Goal: Task Accomplishment & Management: Manage account settings

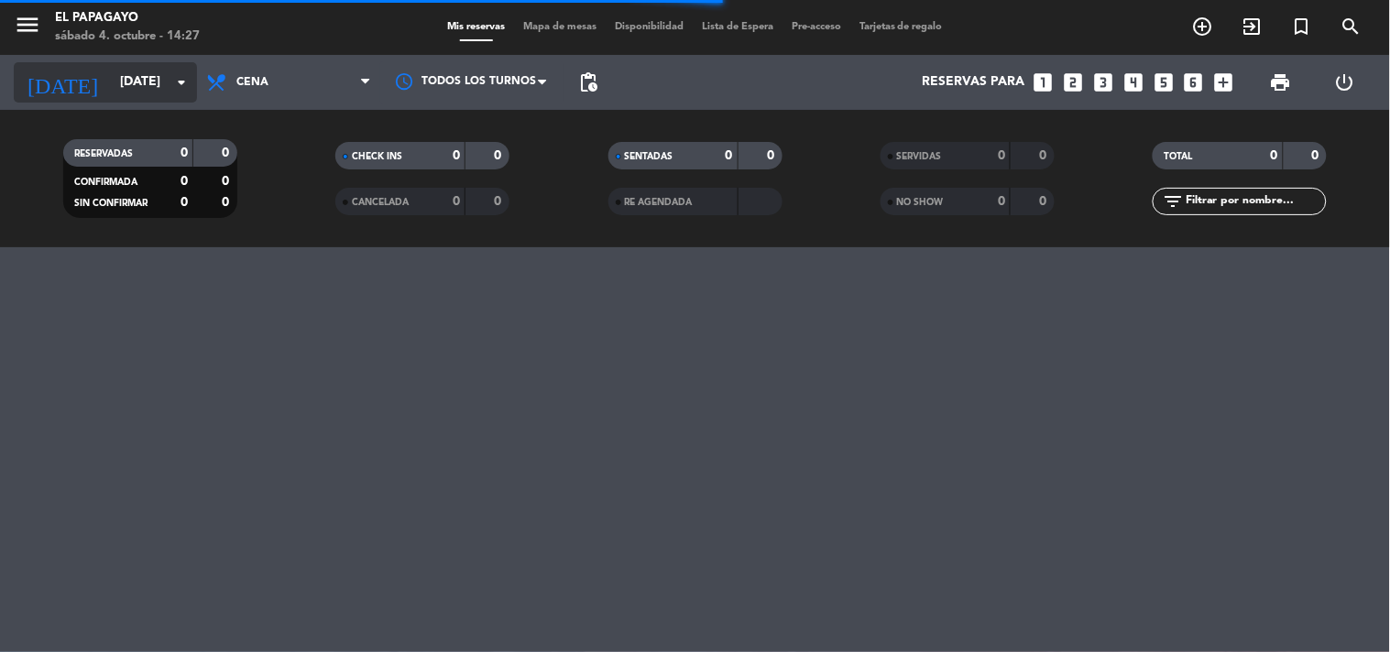
click at [163, 66] on input "[DATE]" at bounding box center [198, 82] width 174 height 33
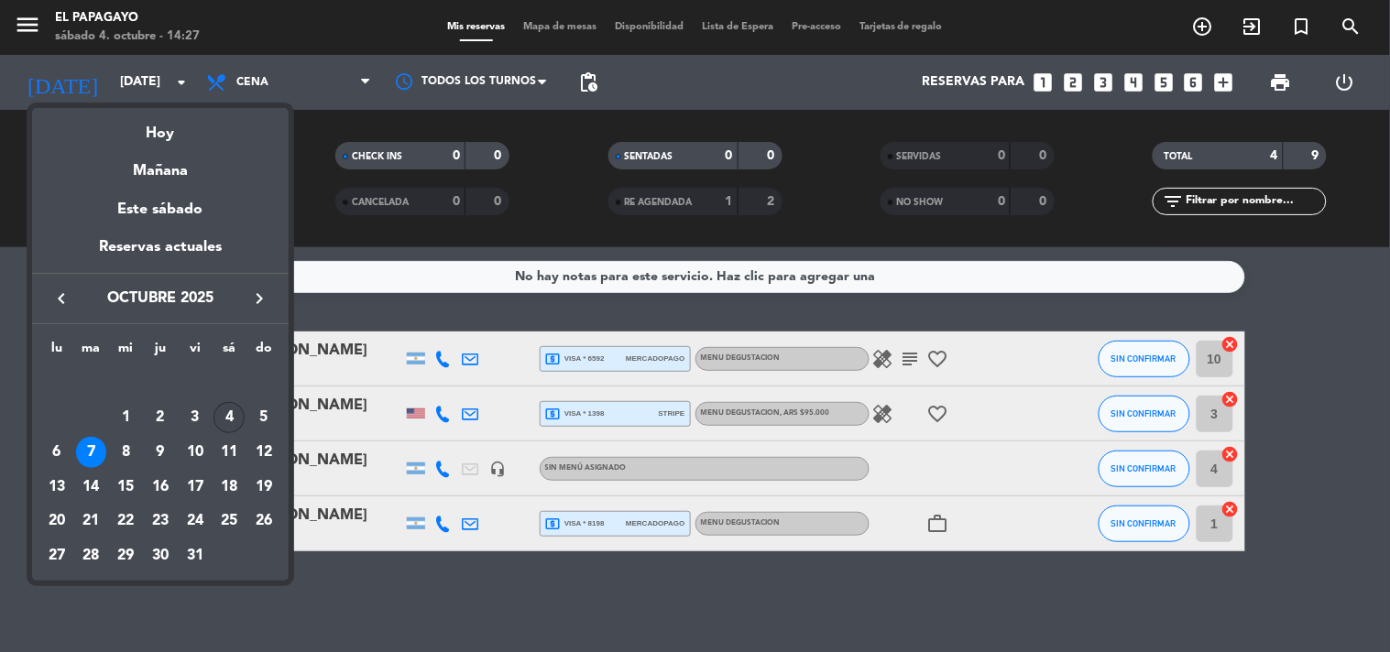
click at [216, 419] on div "4" at bounding box center [228, 417] width 31 height 31
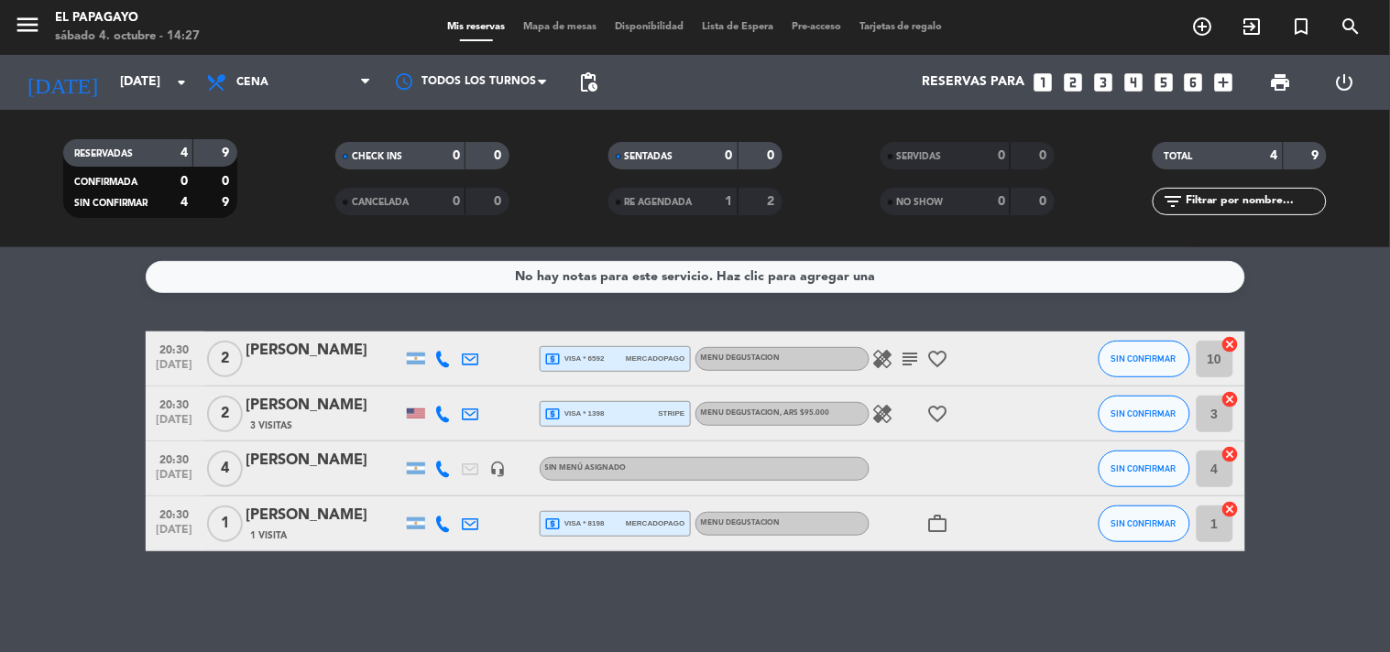
type input "[DATE]"
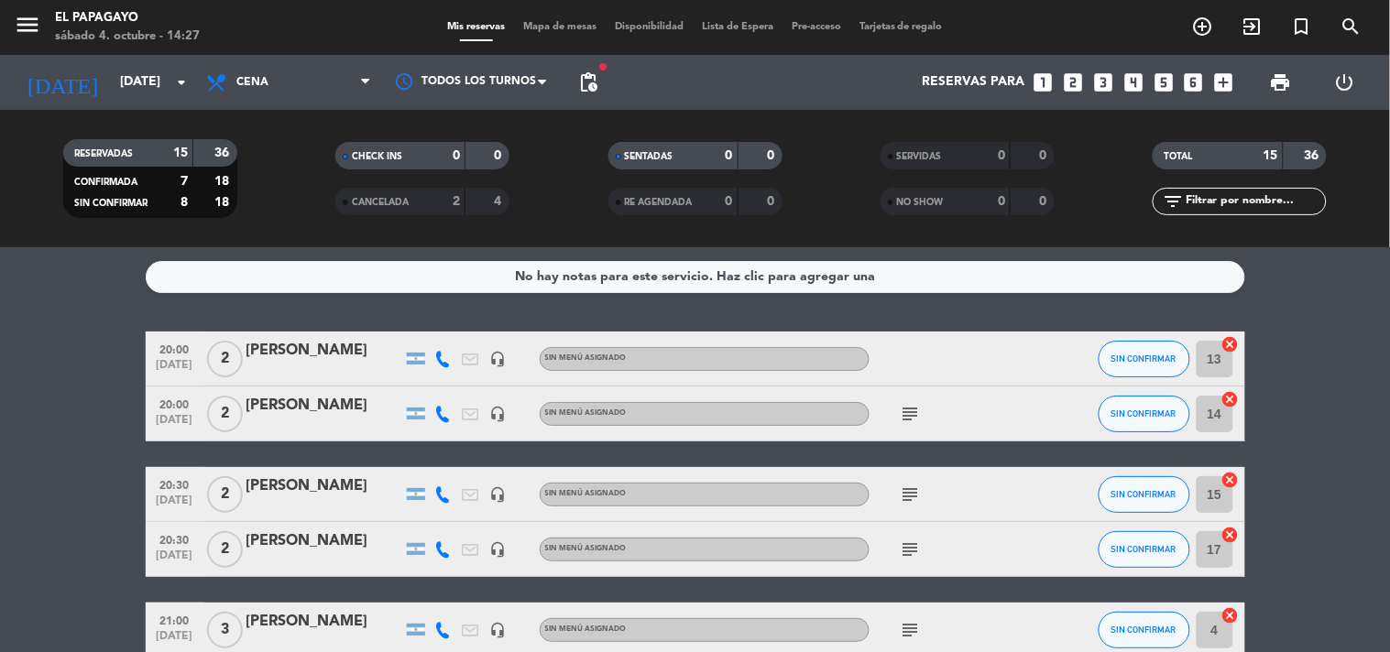
click at [916, 414] on icon "subject" at bounding box center [910, 414] width 22 height 22
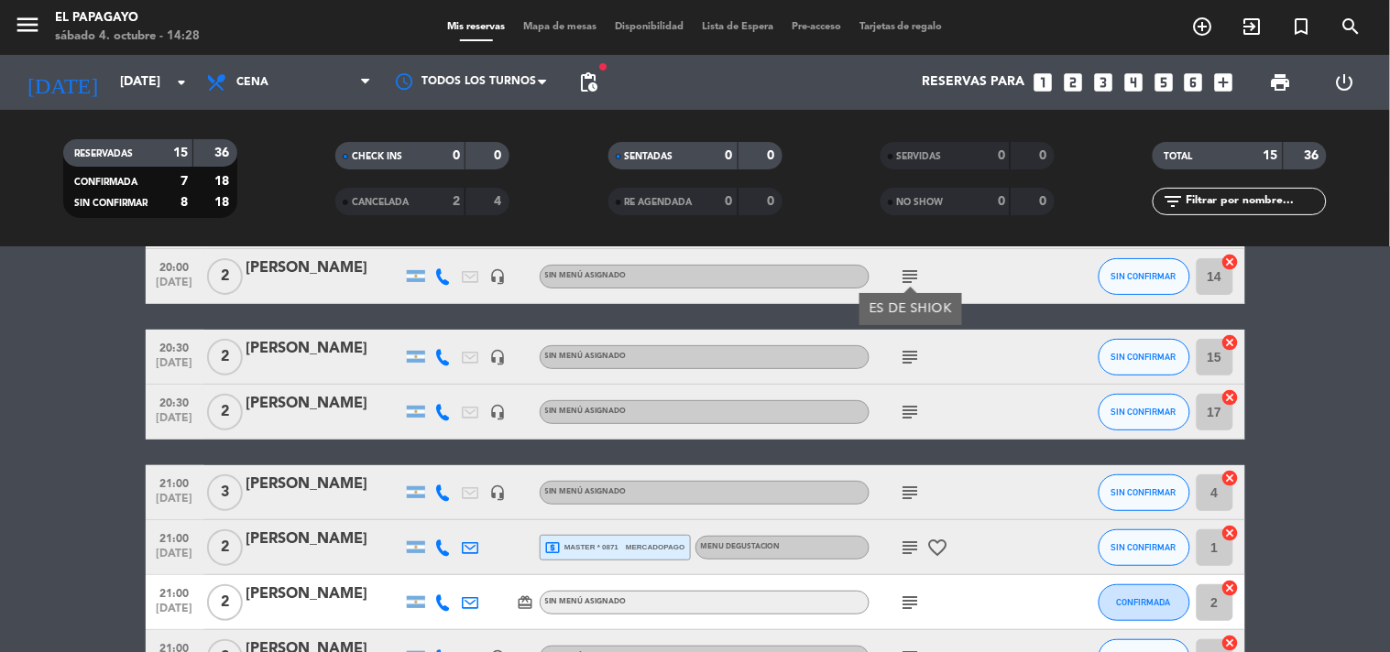
scroll to position [102, 0]
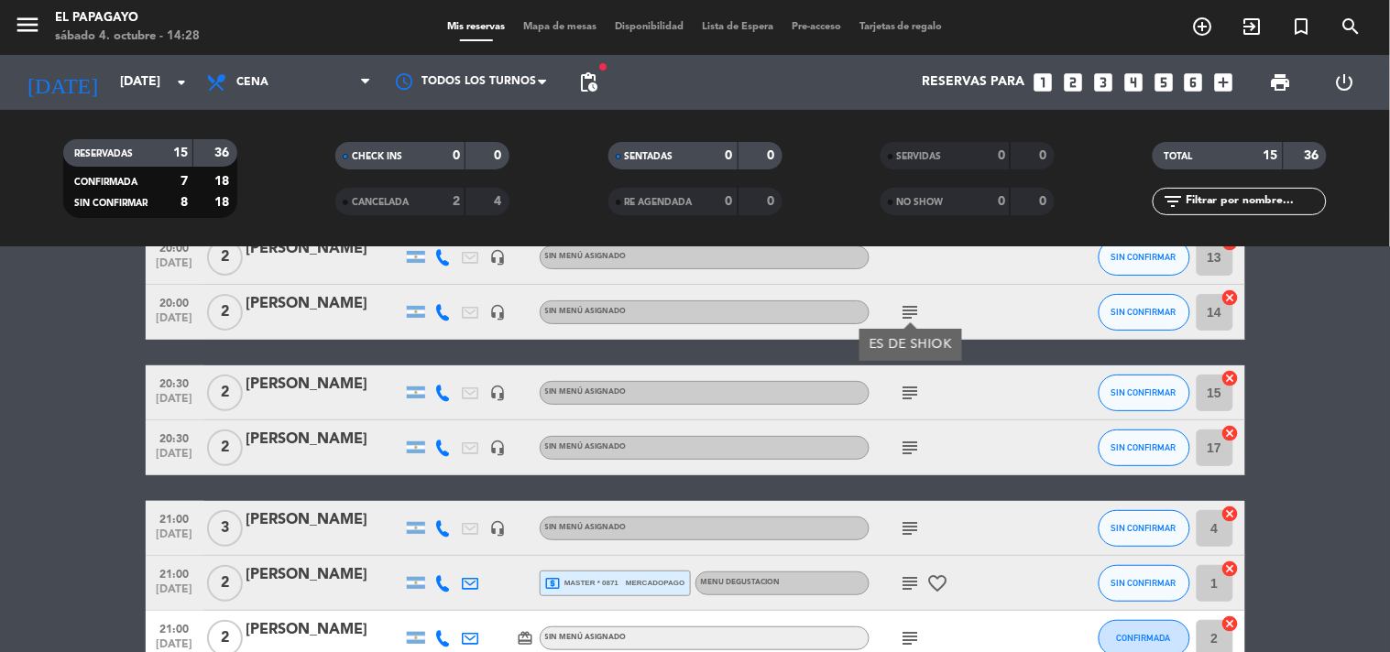
click at [911, 390] on icon "subject" at bounding box center [910, 393] width 22 height 22
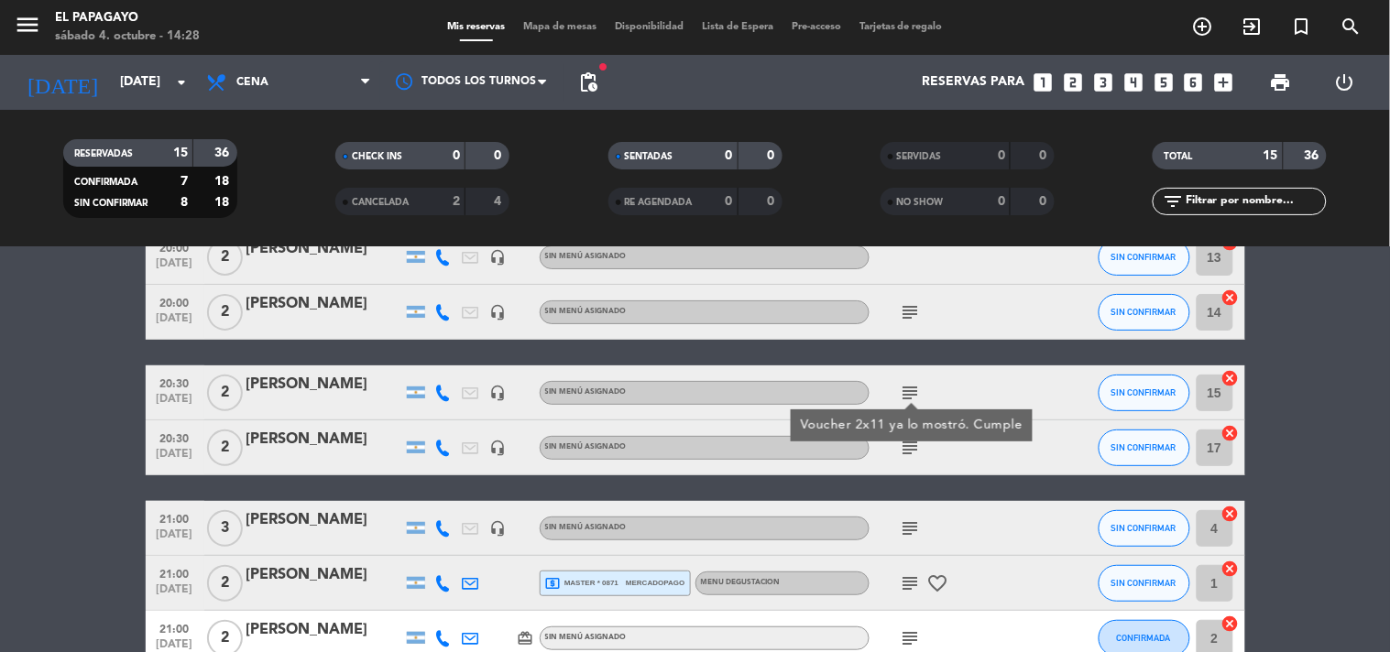
click at [911, 450] on icon "subject" at bounding box center [910, 448] width 22 height 22
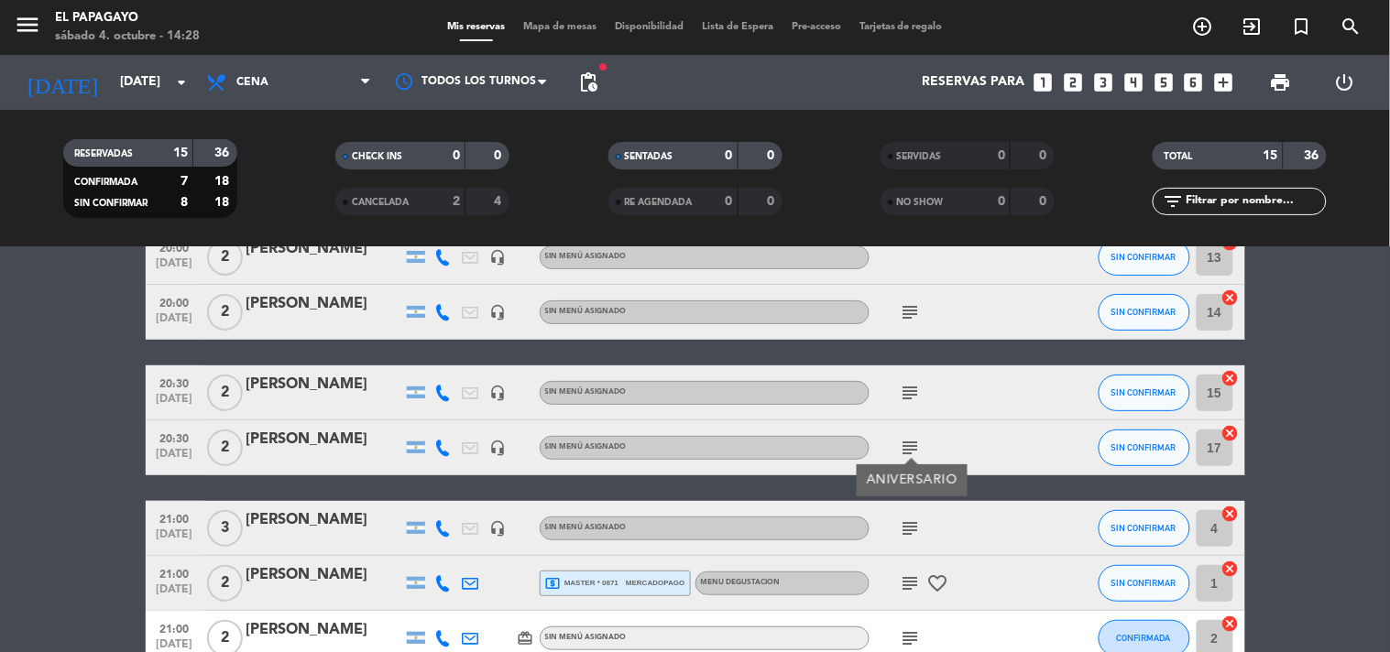
scroll to position [203, 0]
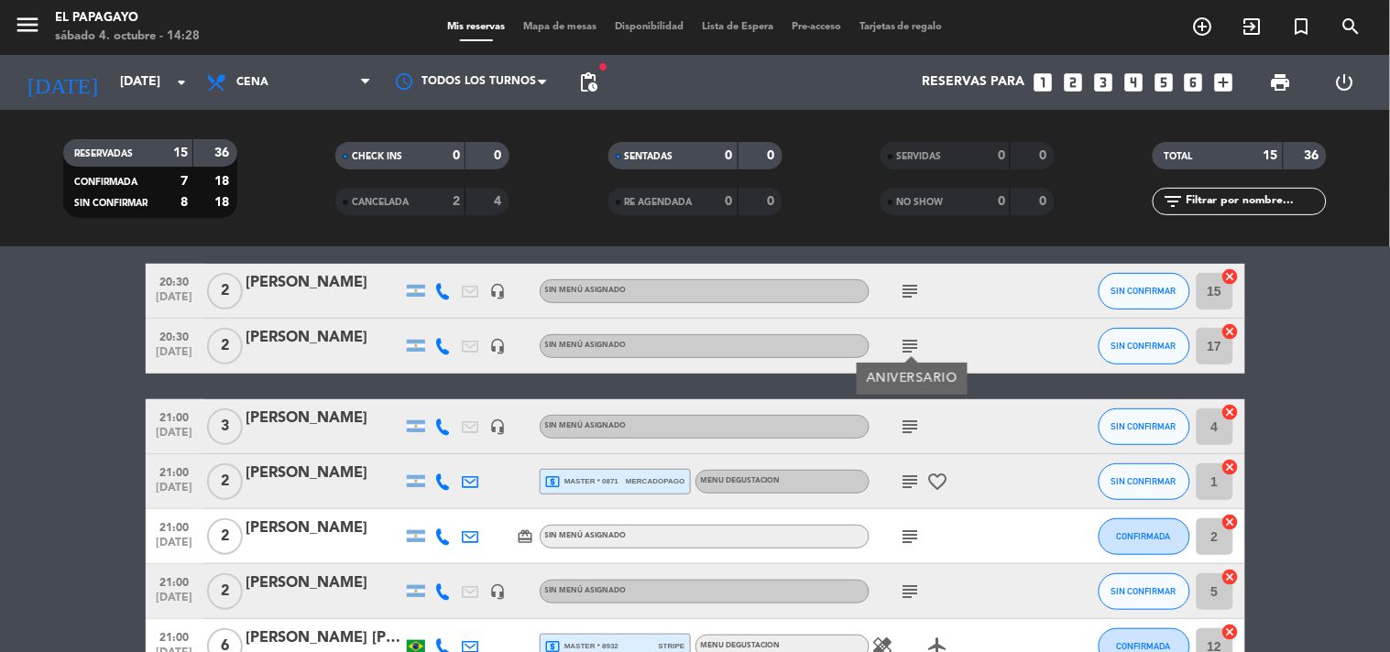
click at [910, 428] on icon "subject" at bounding box center [910, 427] width 22 height 22
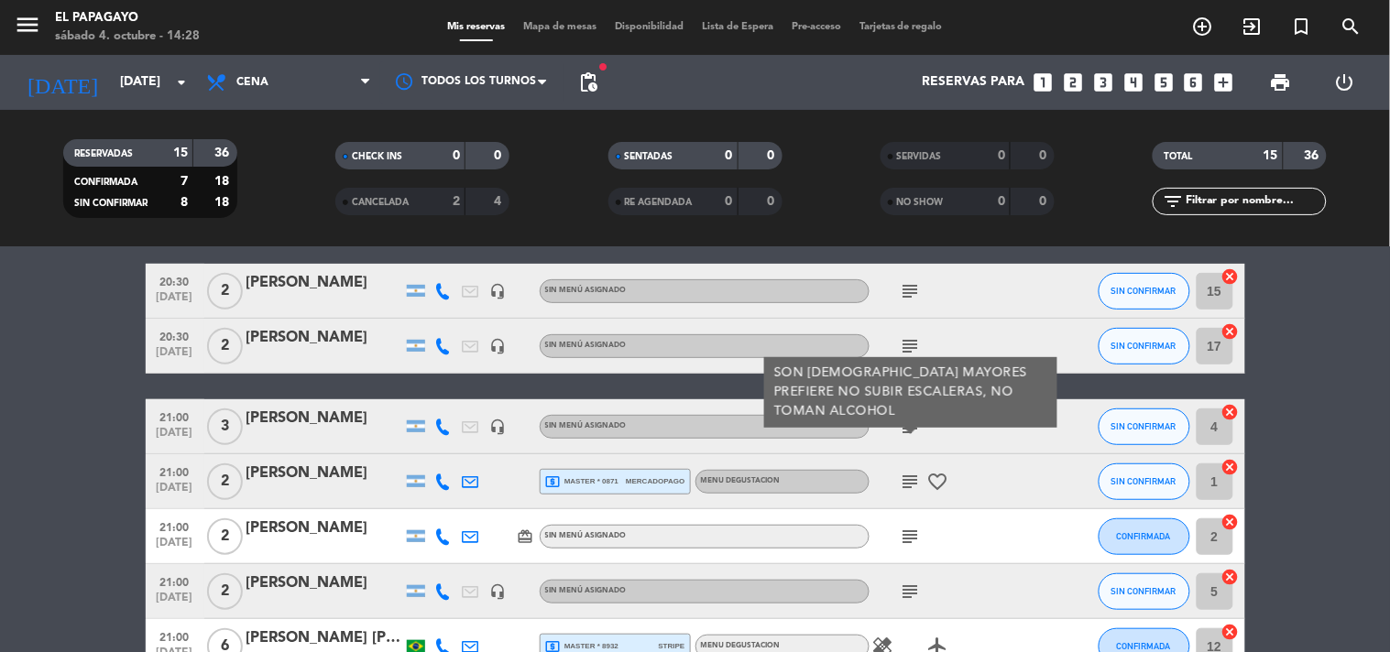
scroll to position [305, 0]
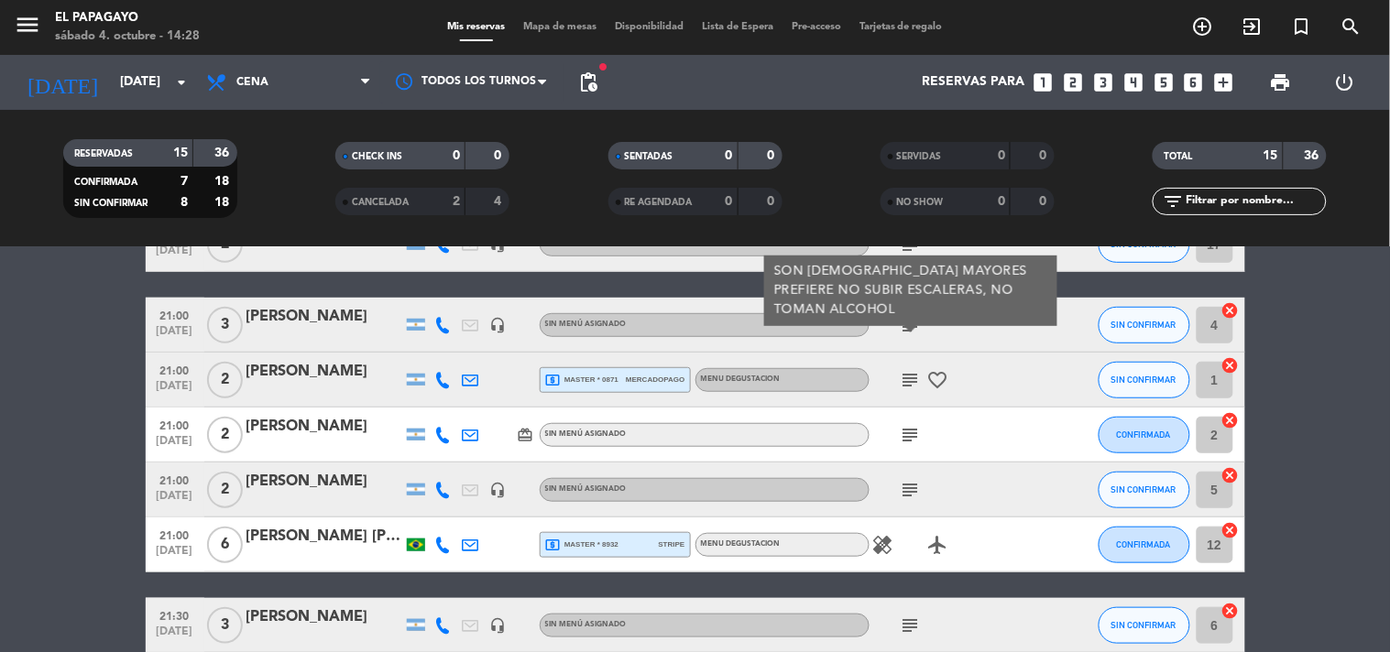
click at [912, 382] on icon "subject" at bounding box center [910, 380] width 22 height 22
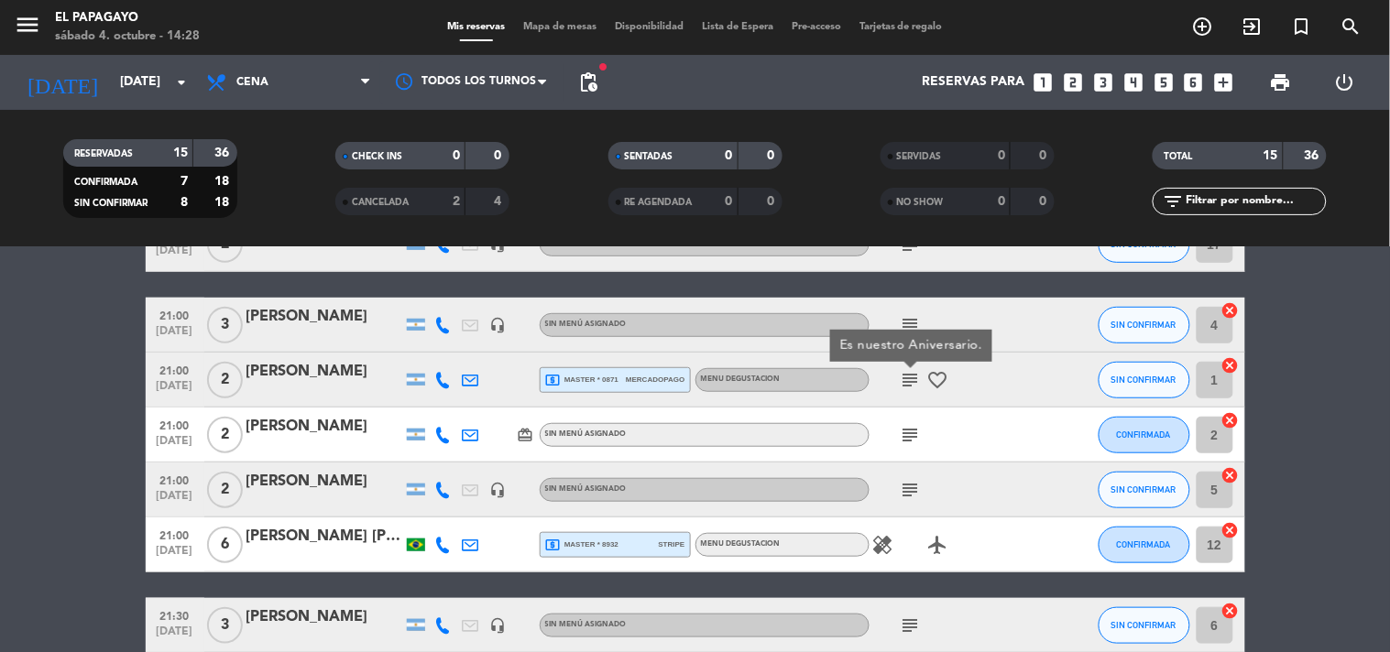
click at [902, 434] on icon "subject" at bounding box center [910, 435] width 22 height 22
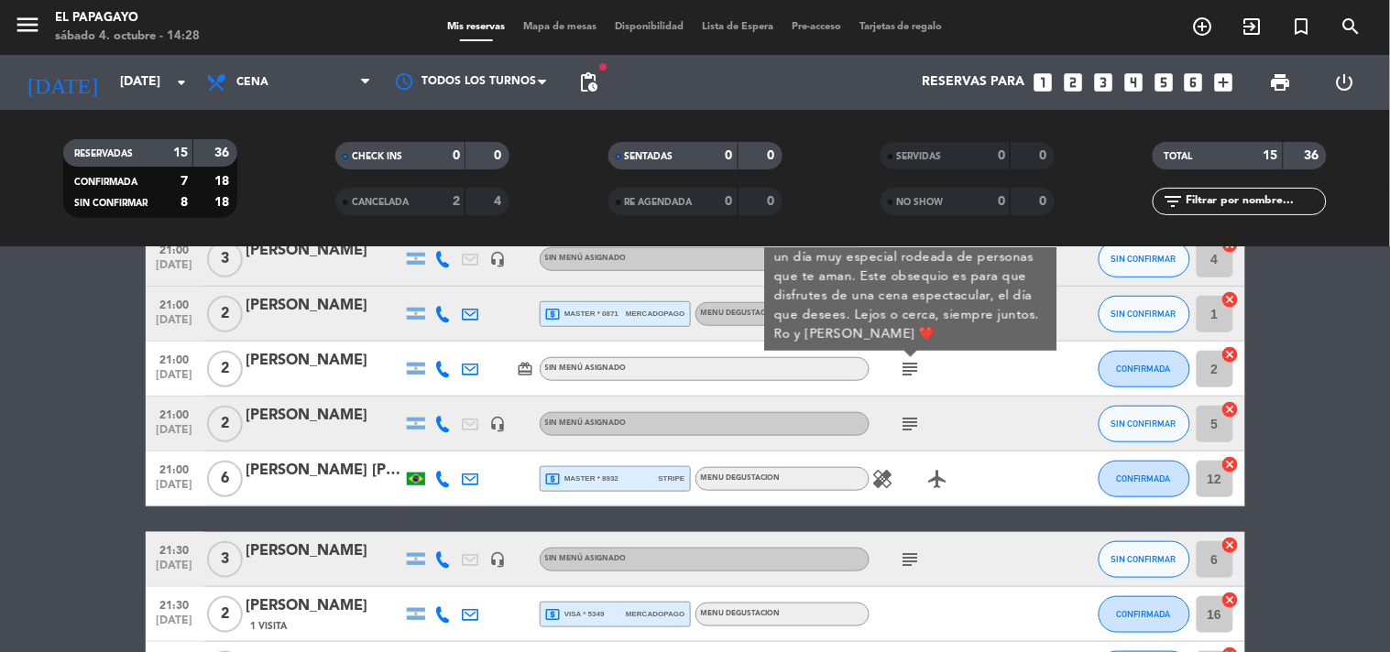
scroll to position [407, 0]
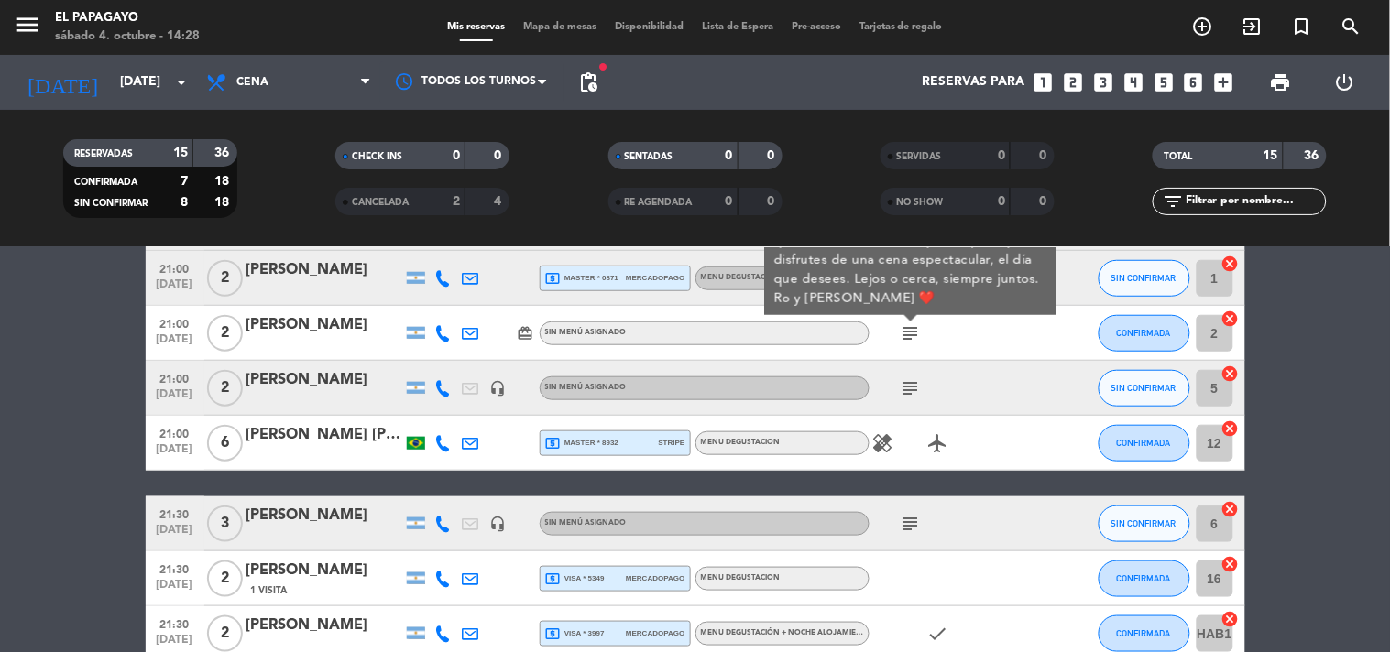
click at [902, 378] on icon "subject" at bounding box center [910, 388] width 22 height 22
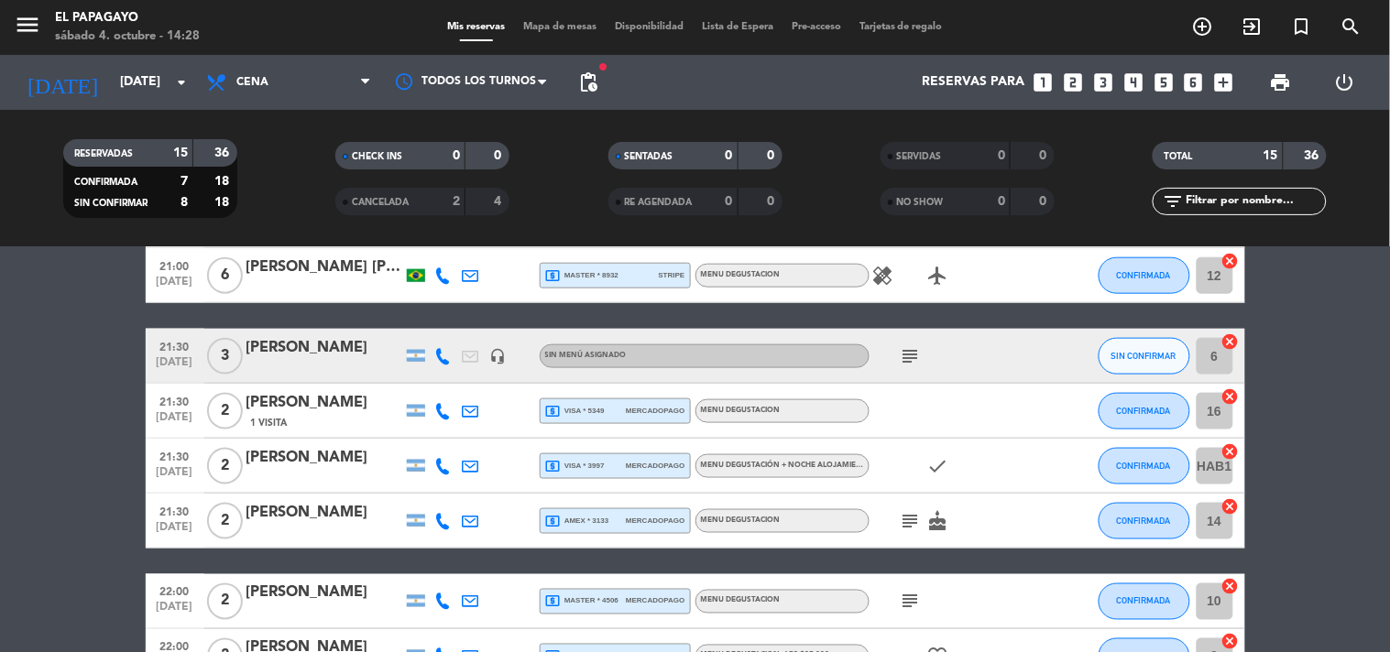
scroll to position [610, 0]
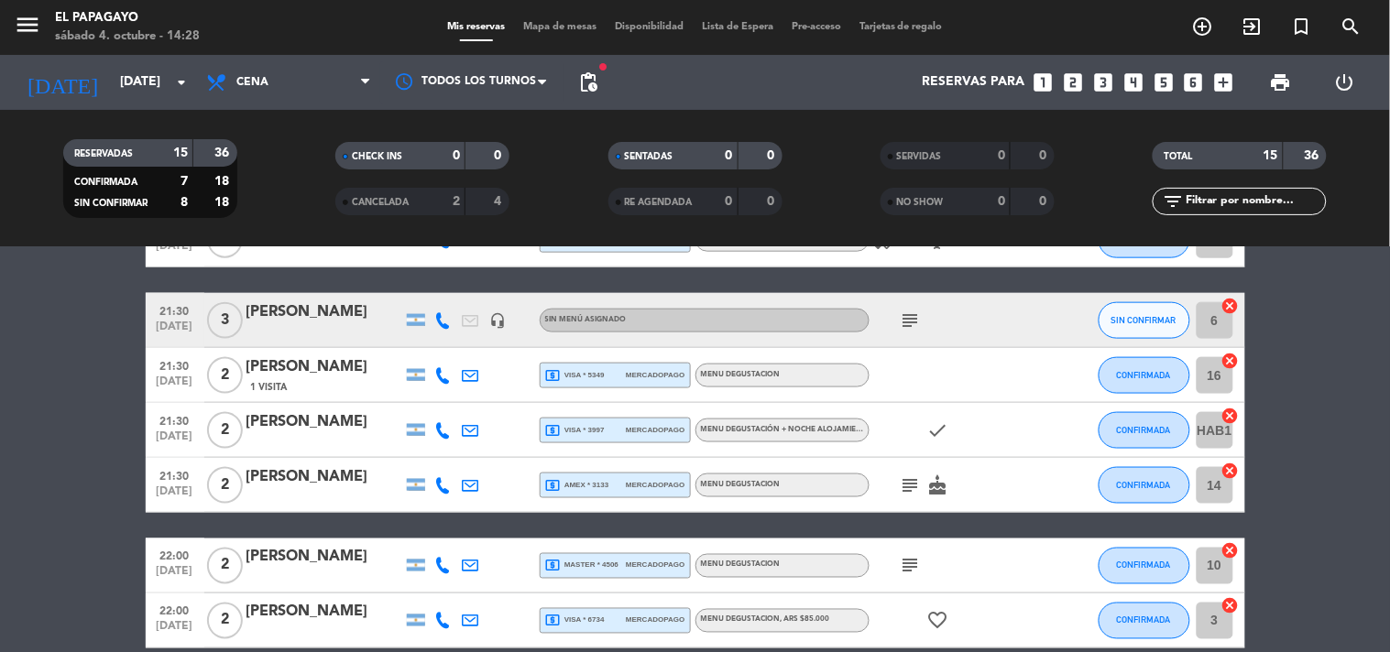
click at [916, 325] on icon "subject" at bounding box center [910, 321] width 22 height 22
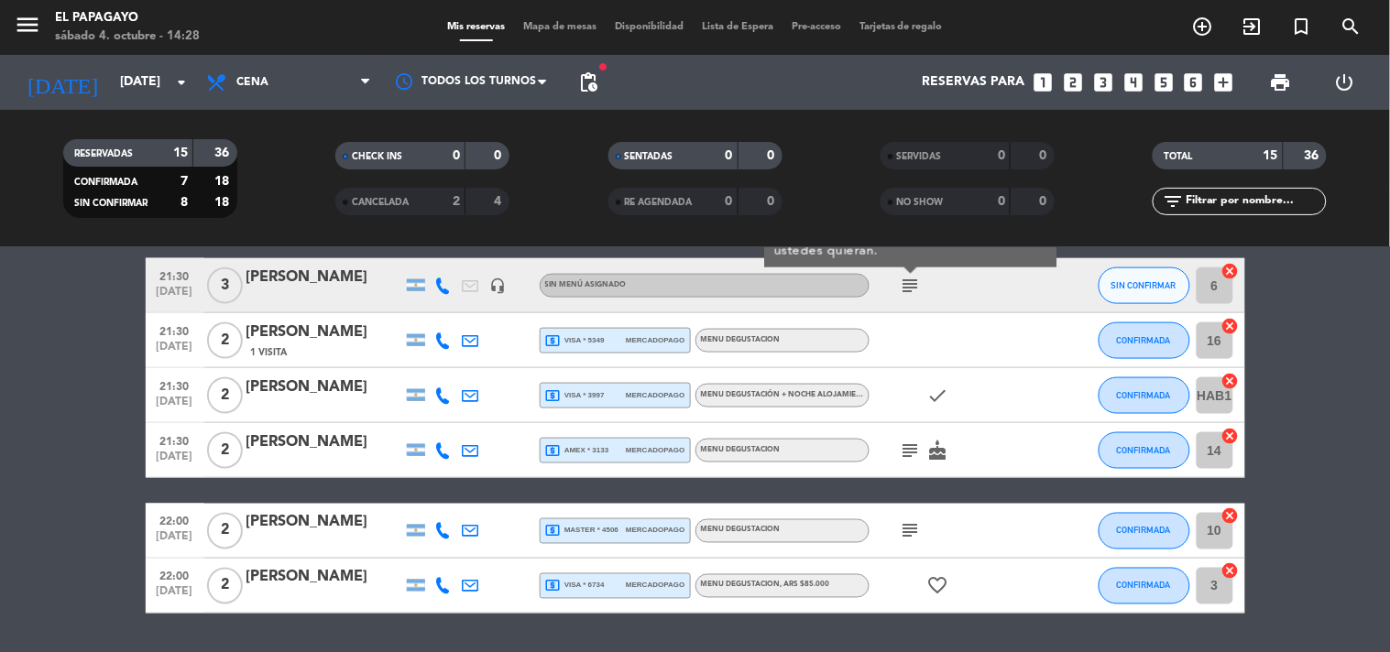
scroll to position [698, 0]
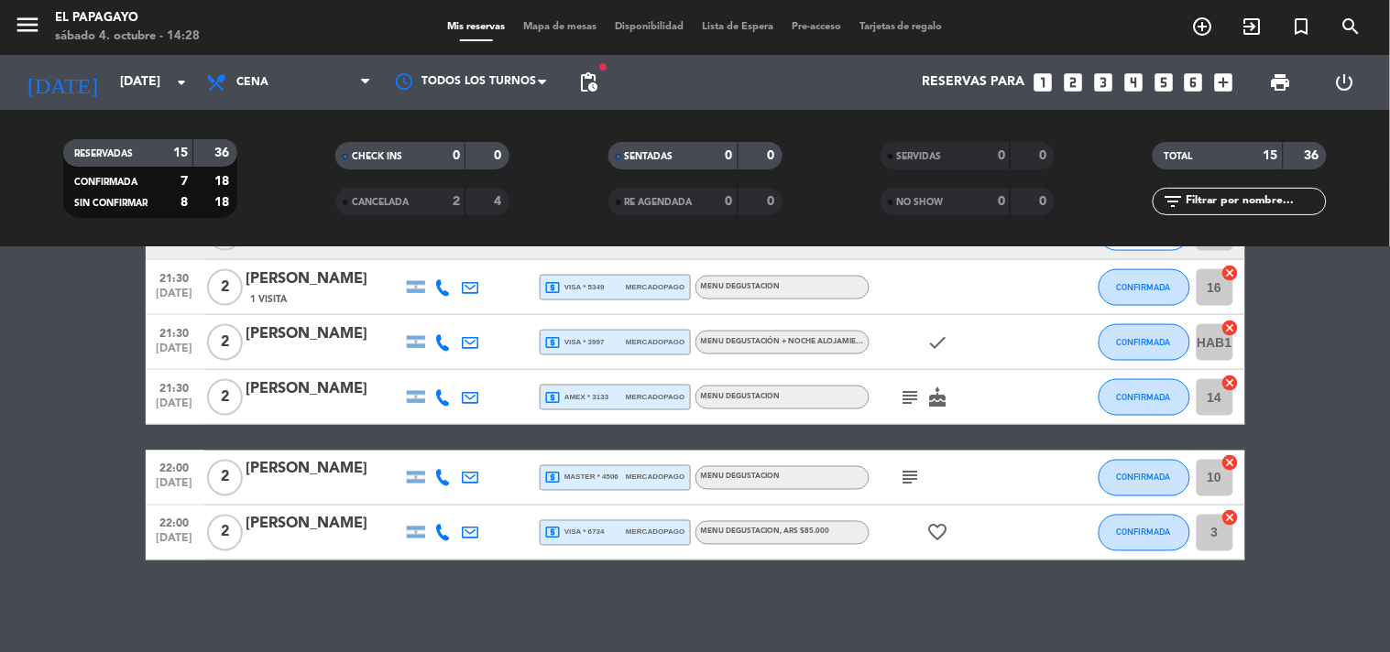
click at [918, 401] on icon "subject" at bounding box center [910, 398] width 22 height 22
click at [918, 485] on icon "subject" at bounding box center [910, 478] width 22 height 22
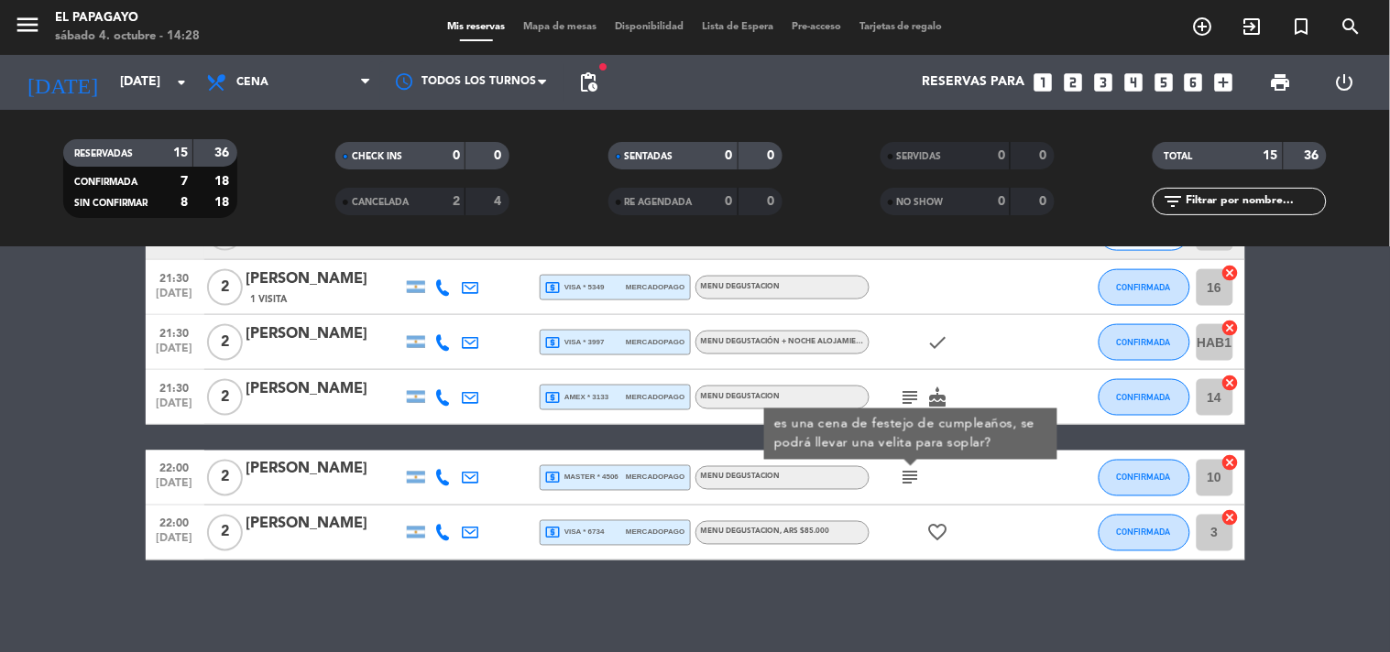
click at [971, 481] on div "subject es una cena de festejo de cumpleaños, se podrá llevar una velita para s…" at bounding box center [951, 478] width 165 height 54
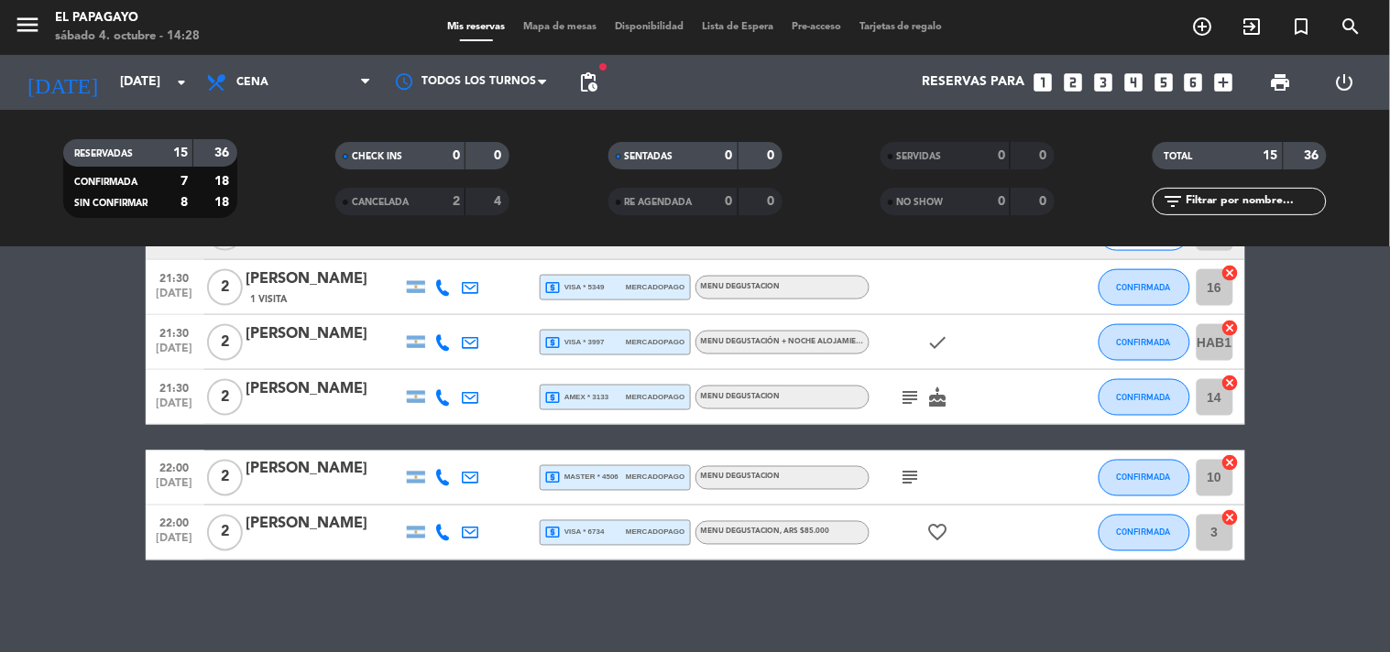
click at [914, 480] on icon "subject" at bounding box center [910, 478] width 22 height 22
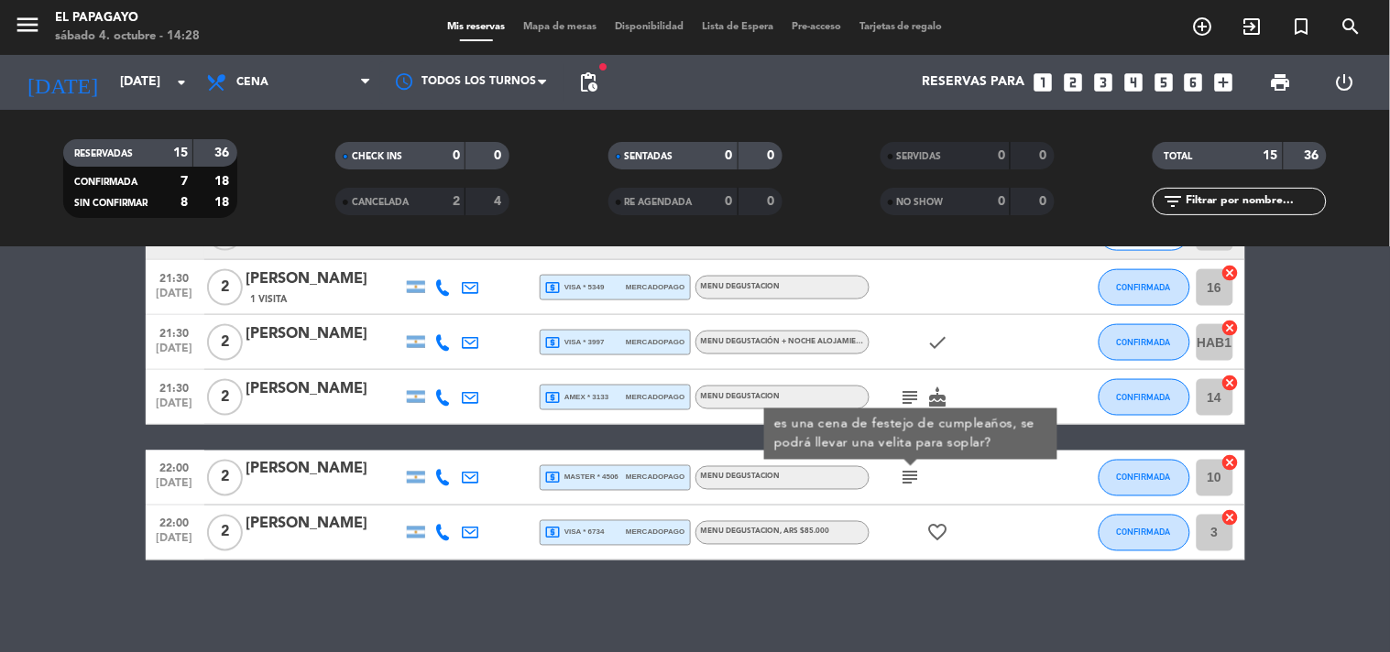
click at [910, 403] on icon "subject" at bounding box center [910, 398] width 22 height 22
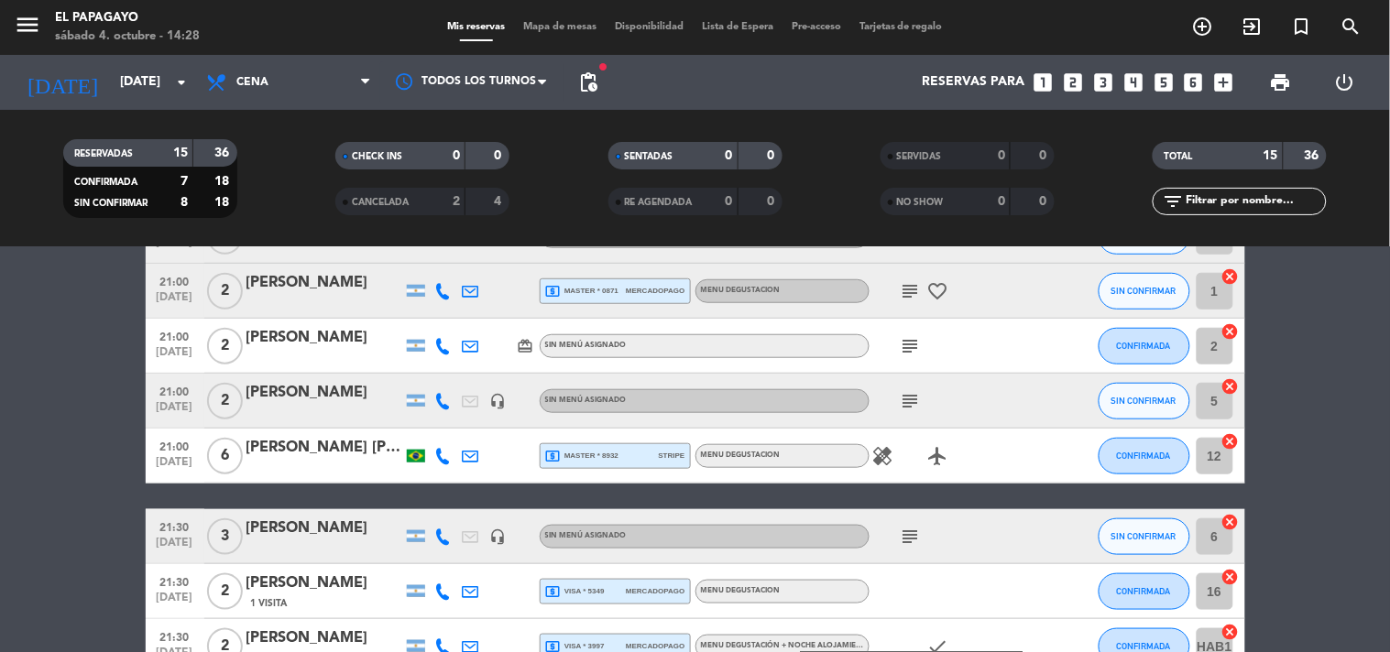
scroll to position [392, 0]
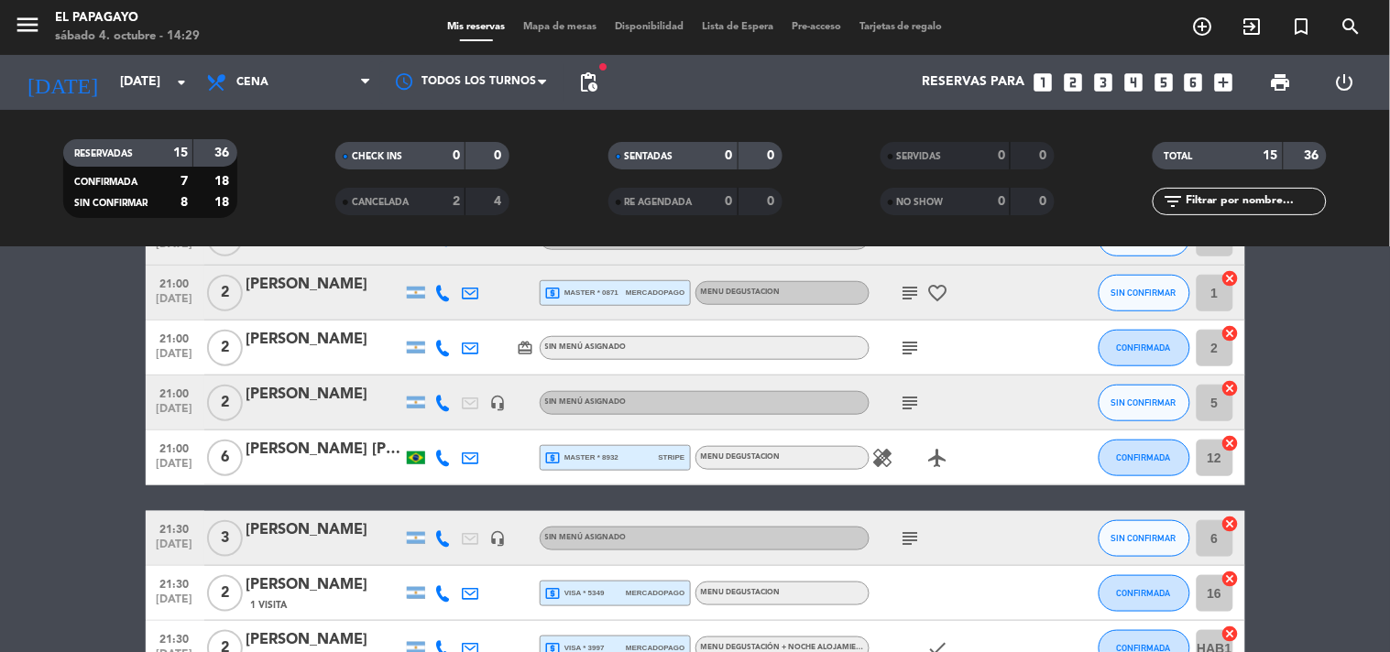
click at [911, 533] on icon "subject" at bounding box center [910, 539] width 22 height 22
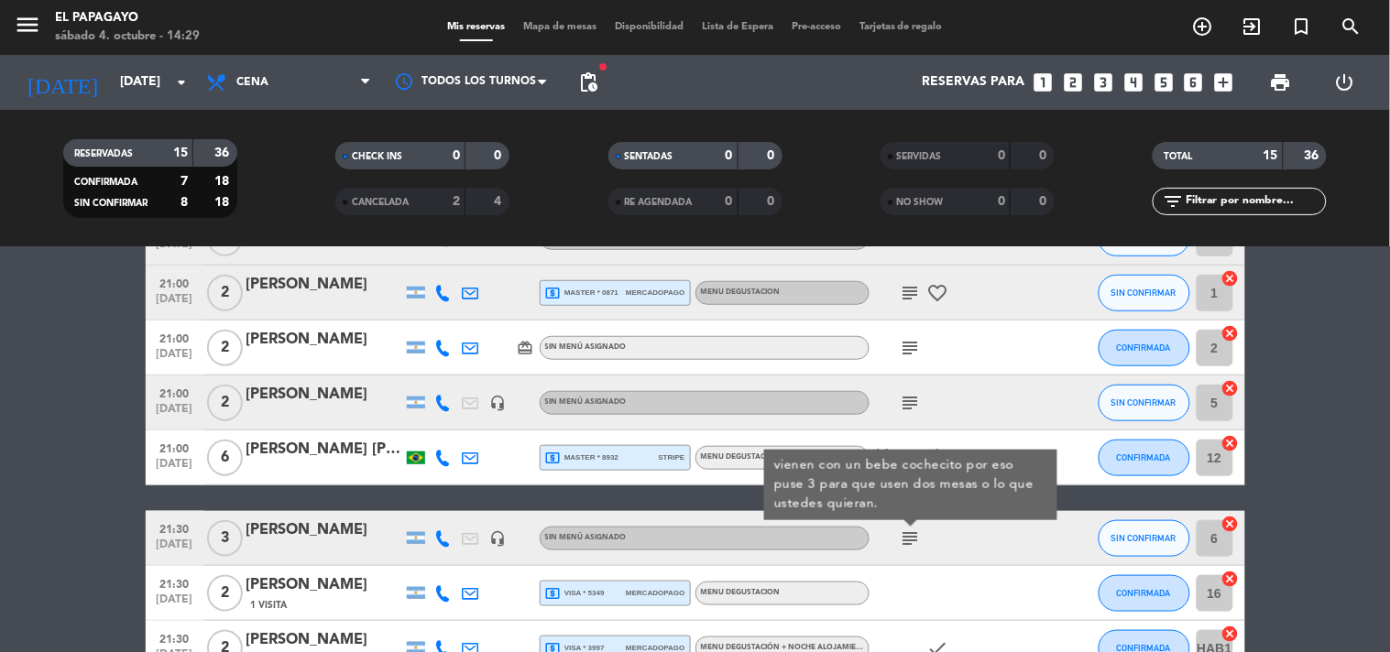
click at [921, 426] on div "subject" at bounding box center [951, 403] width 165 height 54
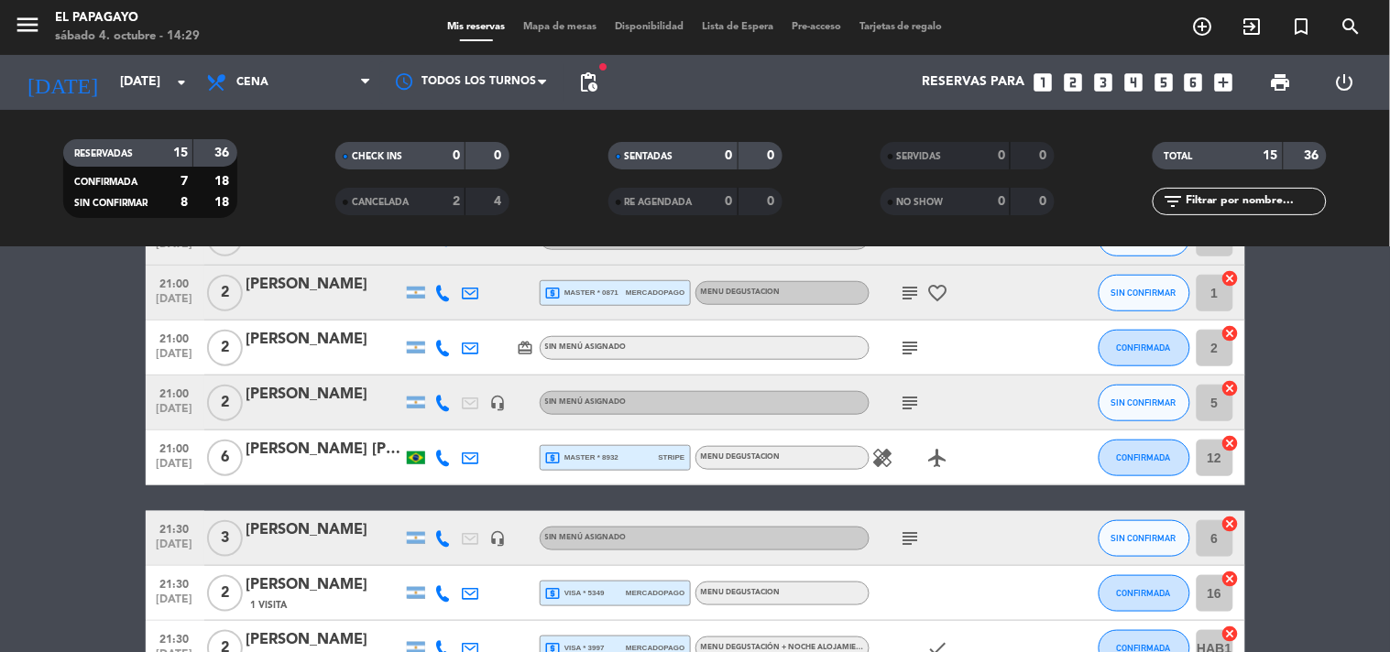
click at [912, 404] on icon "subject" at bounding box center [910, 403] width 22 height 22
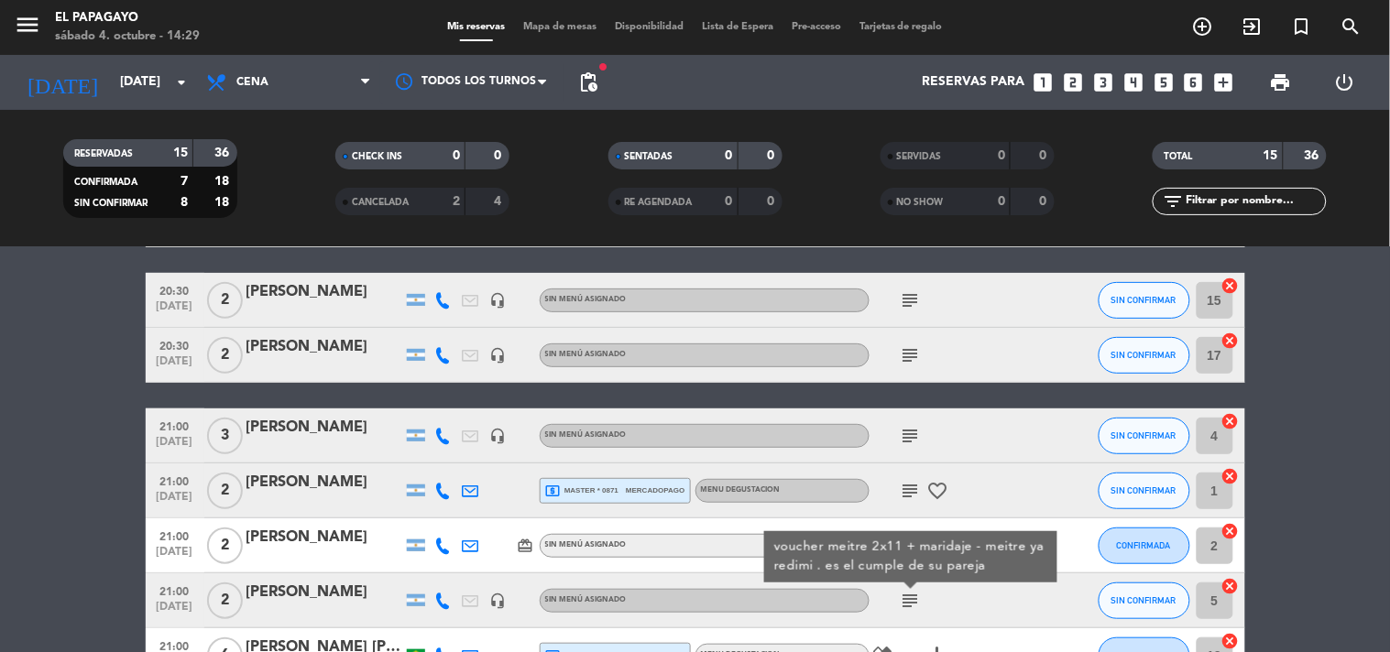
scroll to position [189, 0]
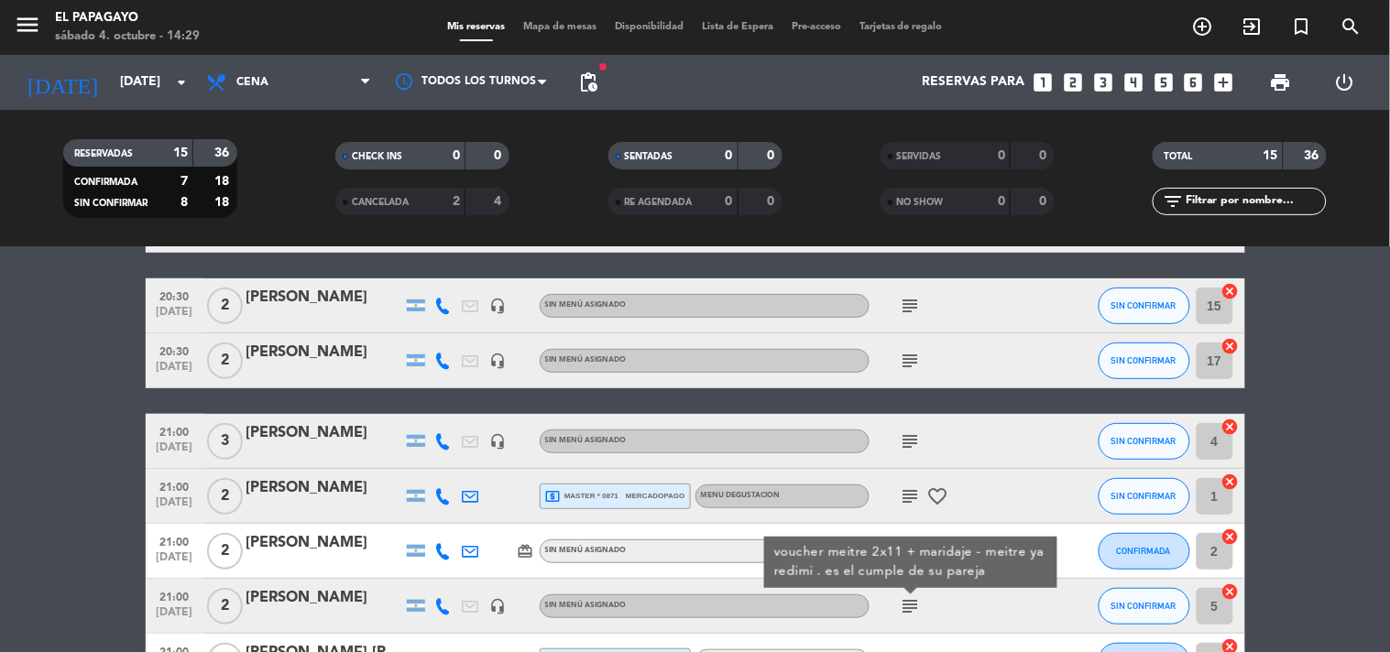
click at [1008, 474] on div "subject favorite_border" at bounding box center [951, 496] width 165 height 54
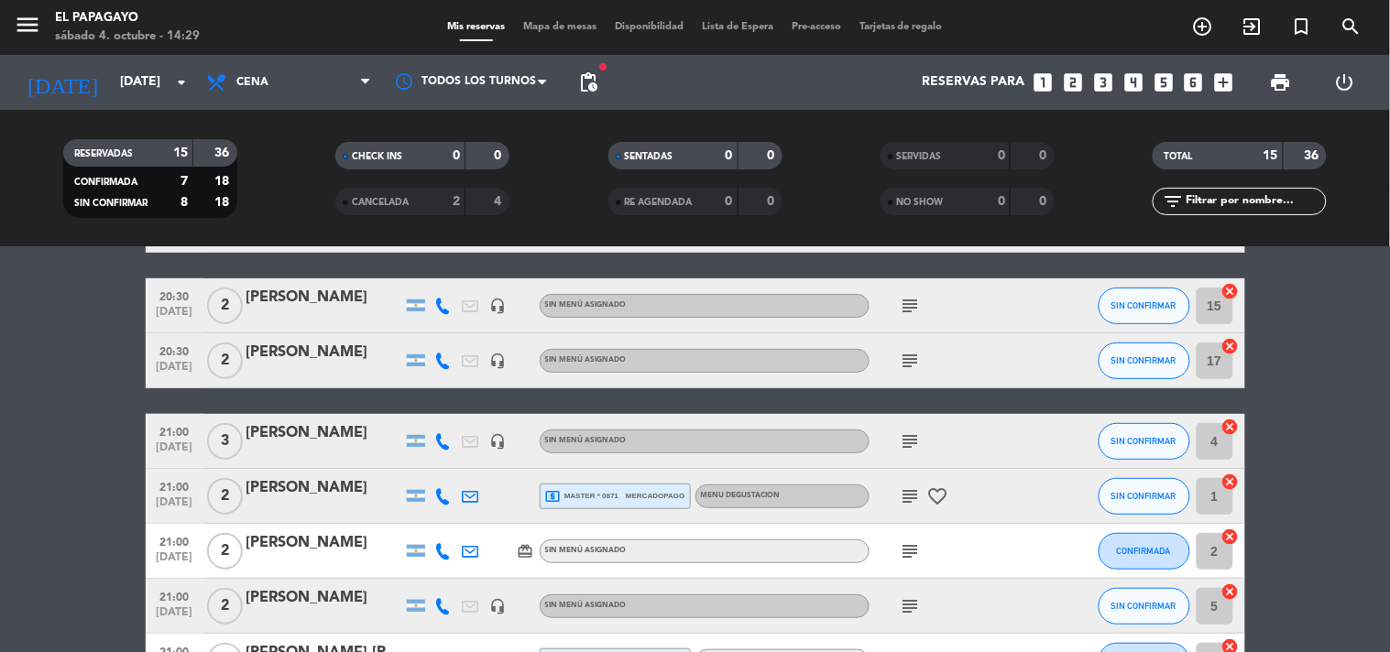
click at [902, 546] on icon "subject" at bounding box center [910, 551] width 22 height 22
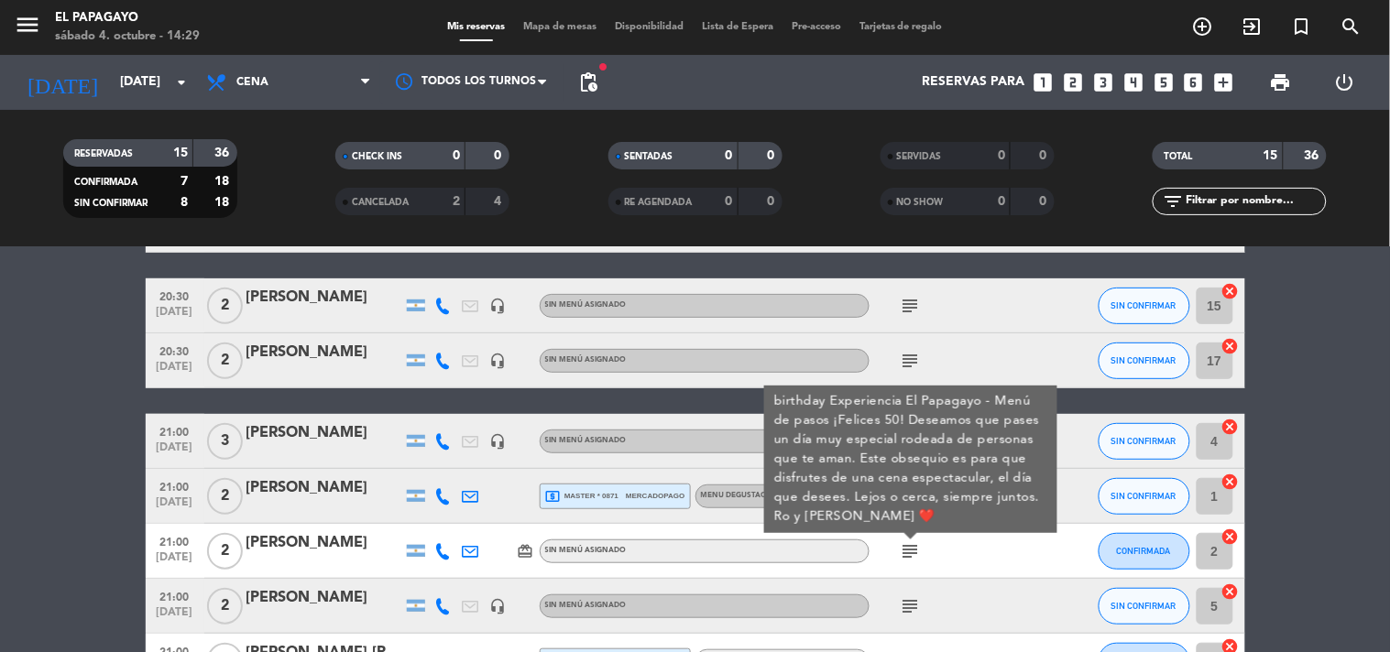
click at [946, 553] on div "subject birthday Experiencia El Papagayo - Menú de pasos ¡Felices 50! Deseamos …" at bounding box center [951, 551] width 165 height 54
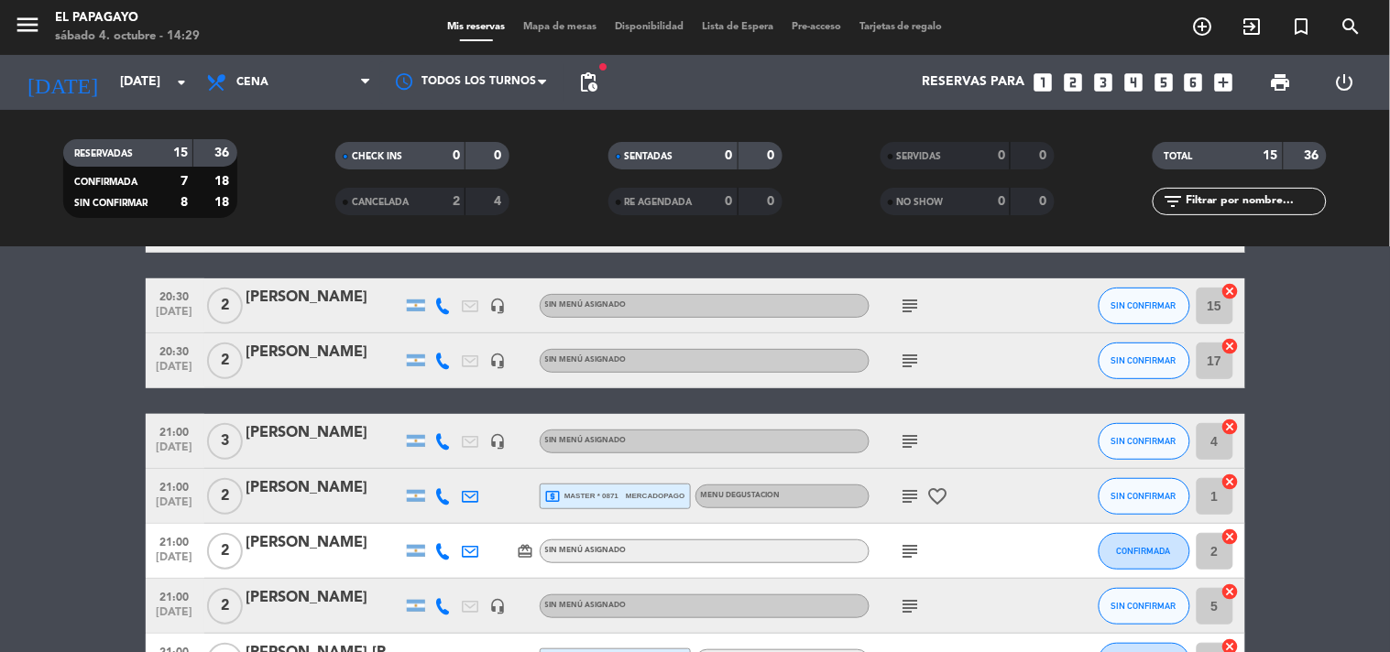
click at [907, 498] on icon "subject" at bounding box center [910, 496] width 22 height 22
click at [908, 545] on icon "subject" at bounding box center [910, 551] width 22 height 22
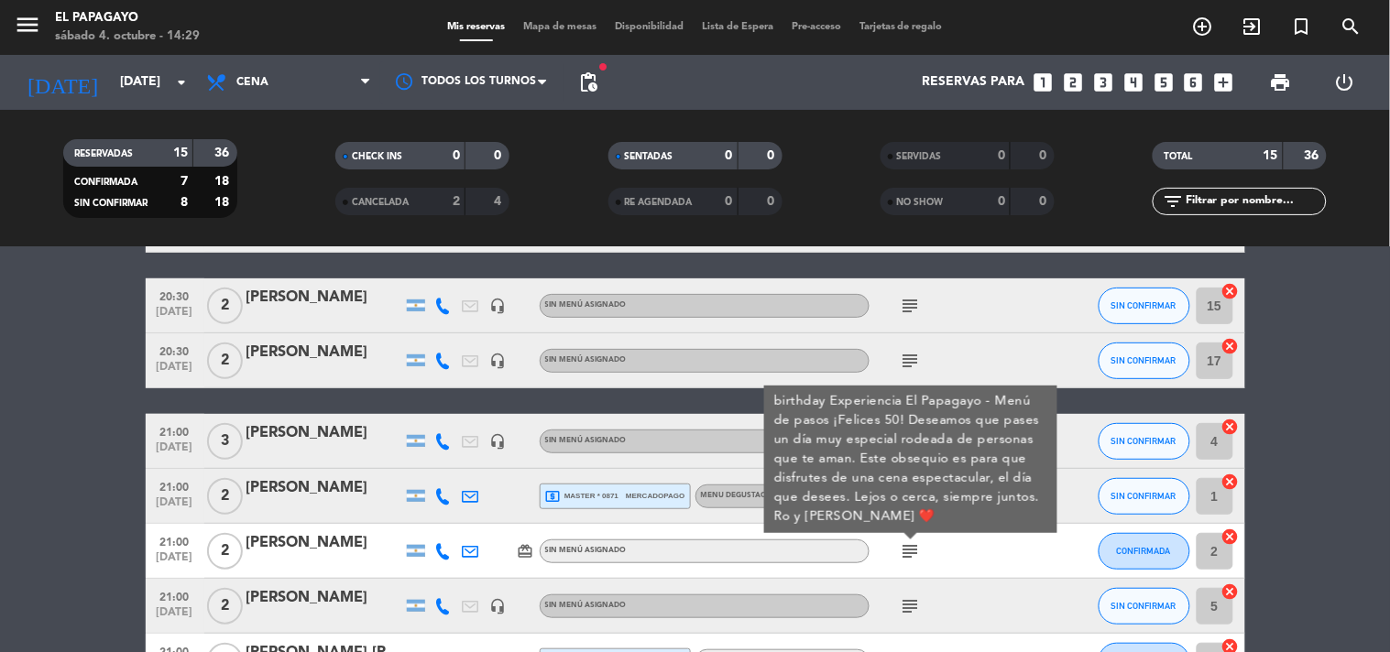
click at [965, 565] on div "subject birthday Experiencia El Papagayo - Menú de pasos ¡Felices 50! Deseamos …" at bounding box center [951, 551] width 165 height 54
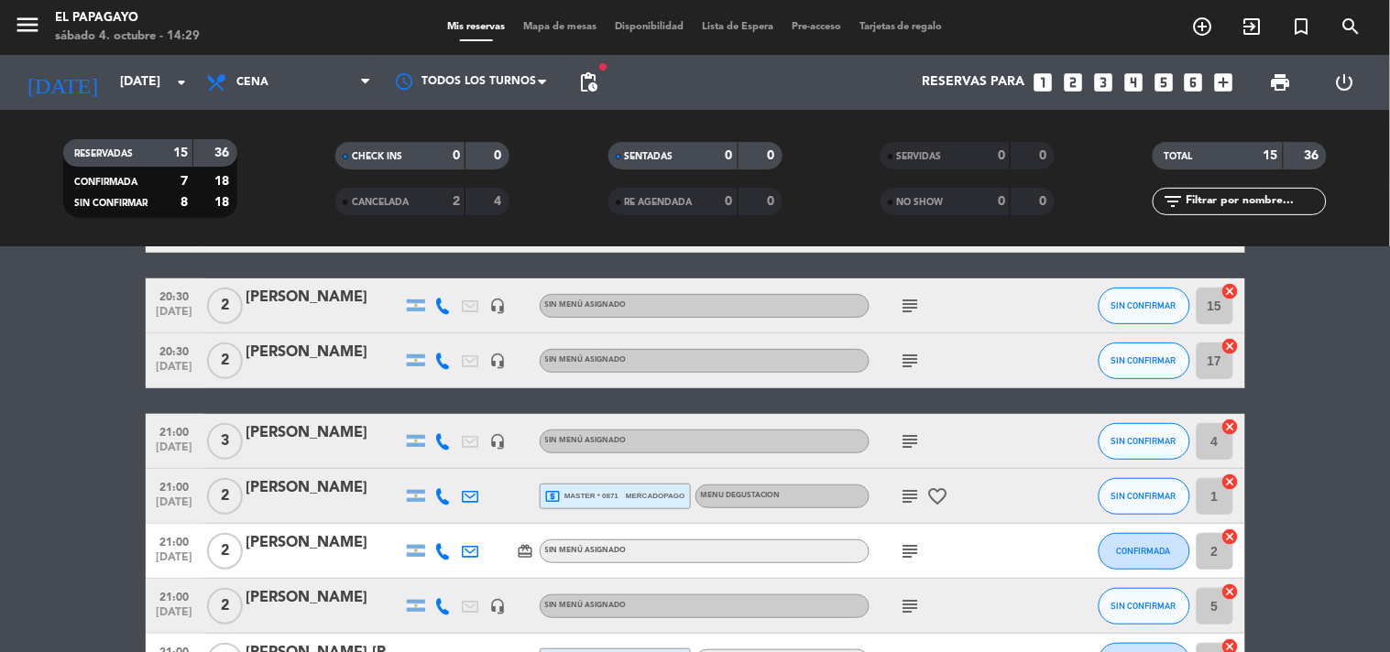
click at [909, 501] on icon "subject" at bounding box center [910, 496] width 22 height 22
click at [907, 441] on icon "subject" at bounding box center [910, 442] width 22 height 22
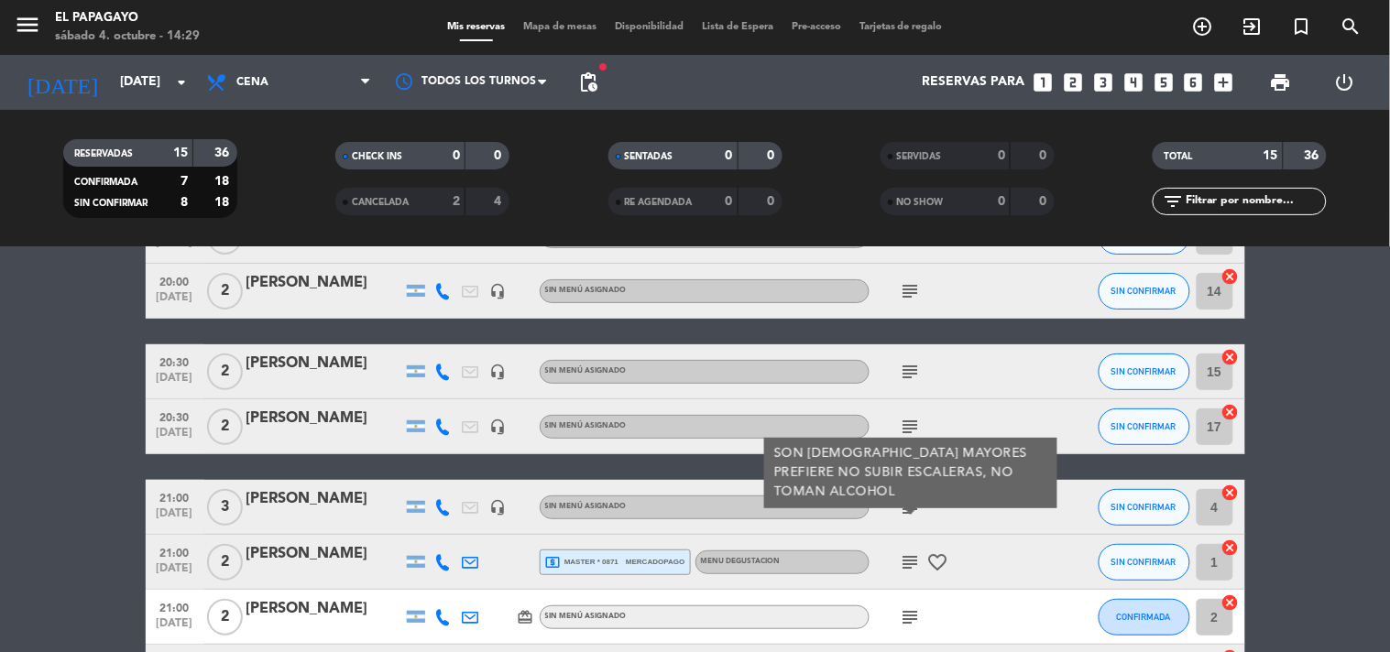
scroll to position [87, 0]
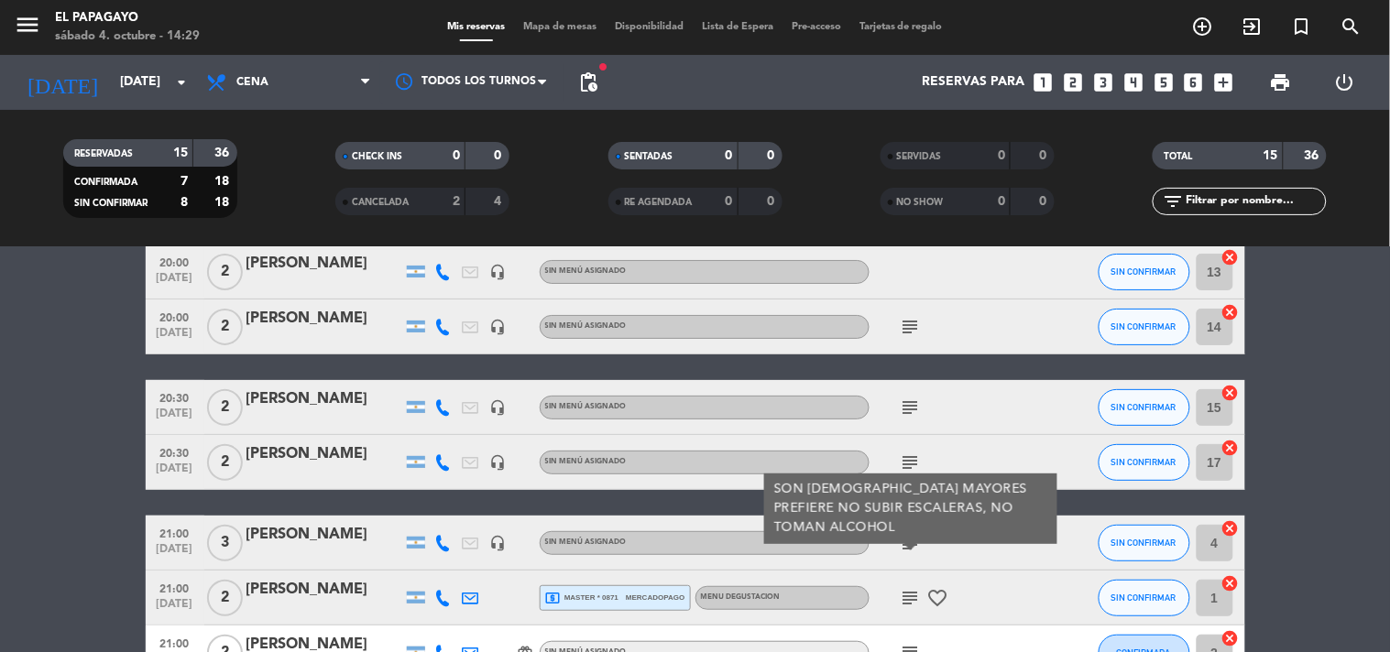
click at [914, 452] on icon "subject" at bounding box center [910, 463] width 22 height 22
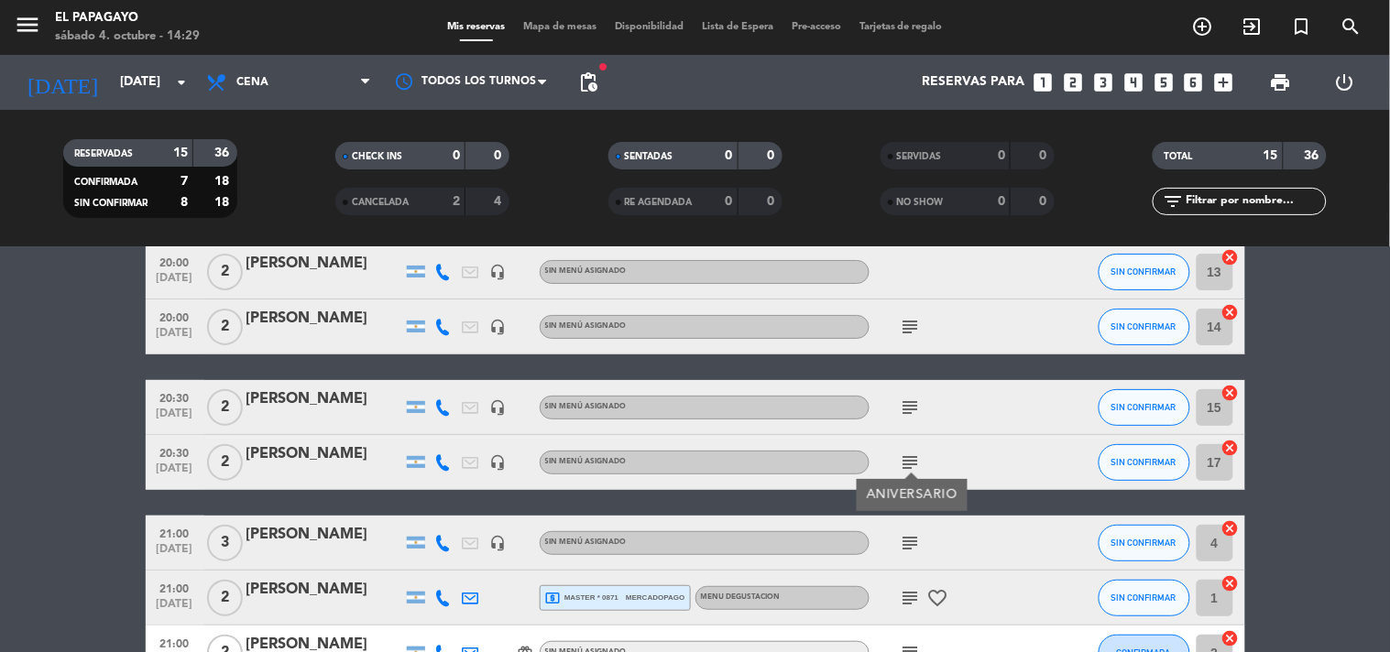
click at [912, 413] on icon "subject" at bounding box center [910, 408] width 22 height 22
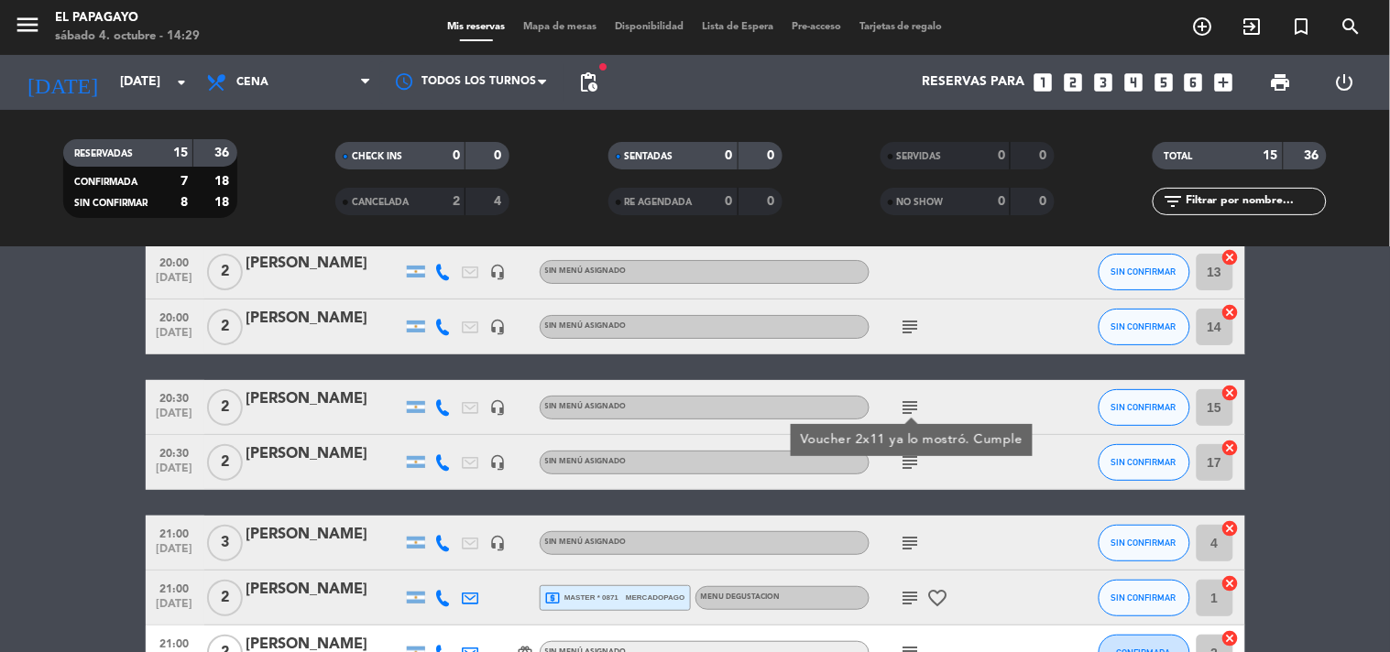
click at [916, 331] on icon "subject" at bounding box center [910, 327] width 22 height 22
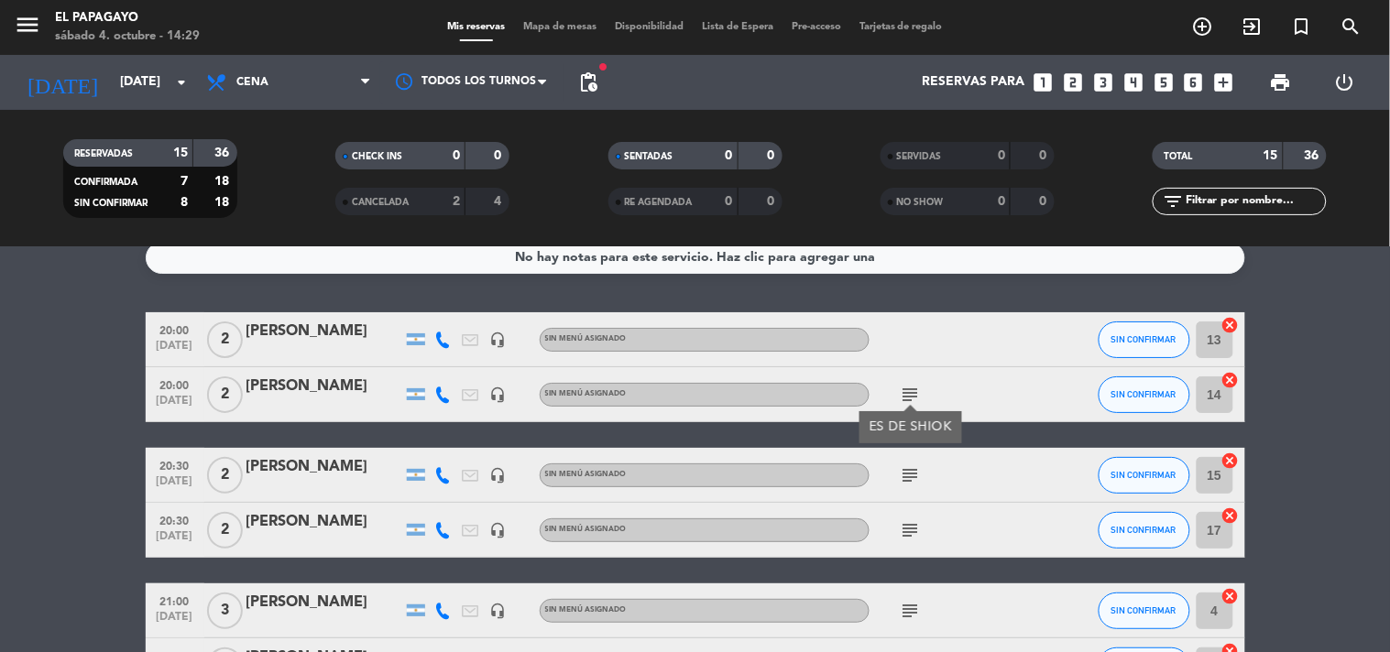
scroll to position [0, 0]
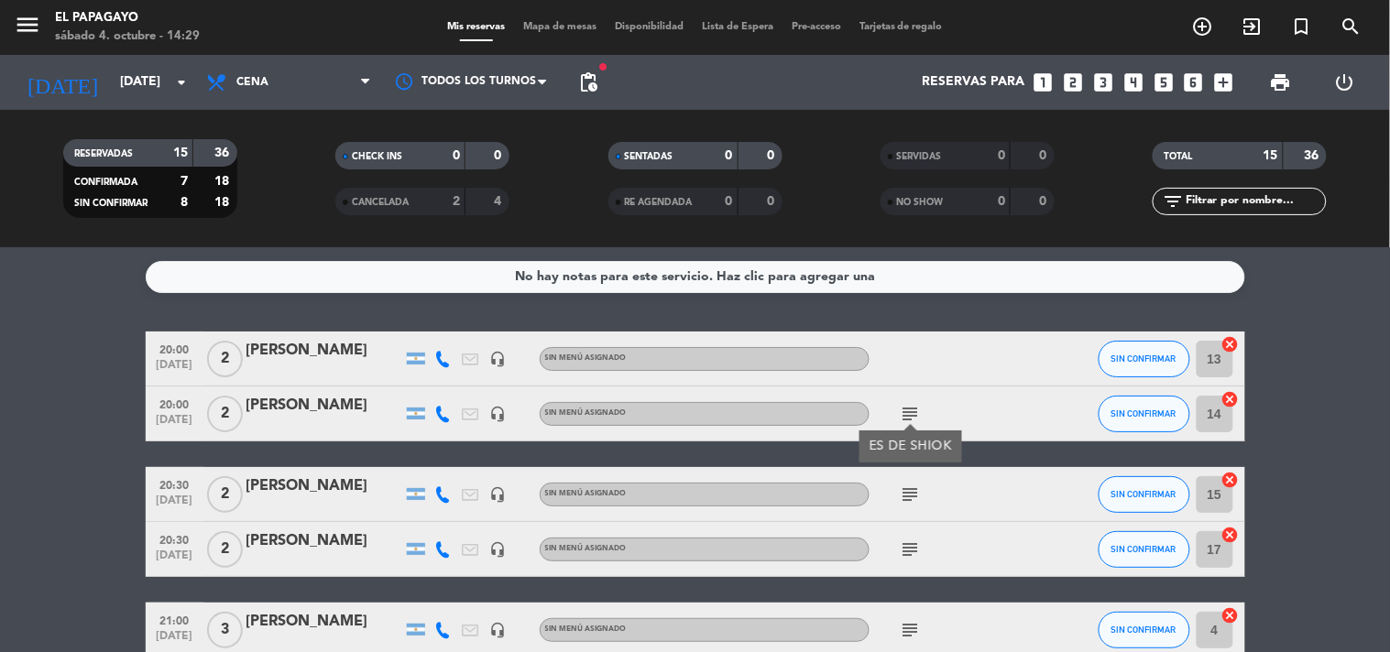
click at [986, 385] on div at bounding box center [951, 359] width 165 height 54
